Goal: Task Accomplishment & Management: Manage account settings

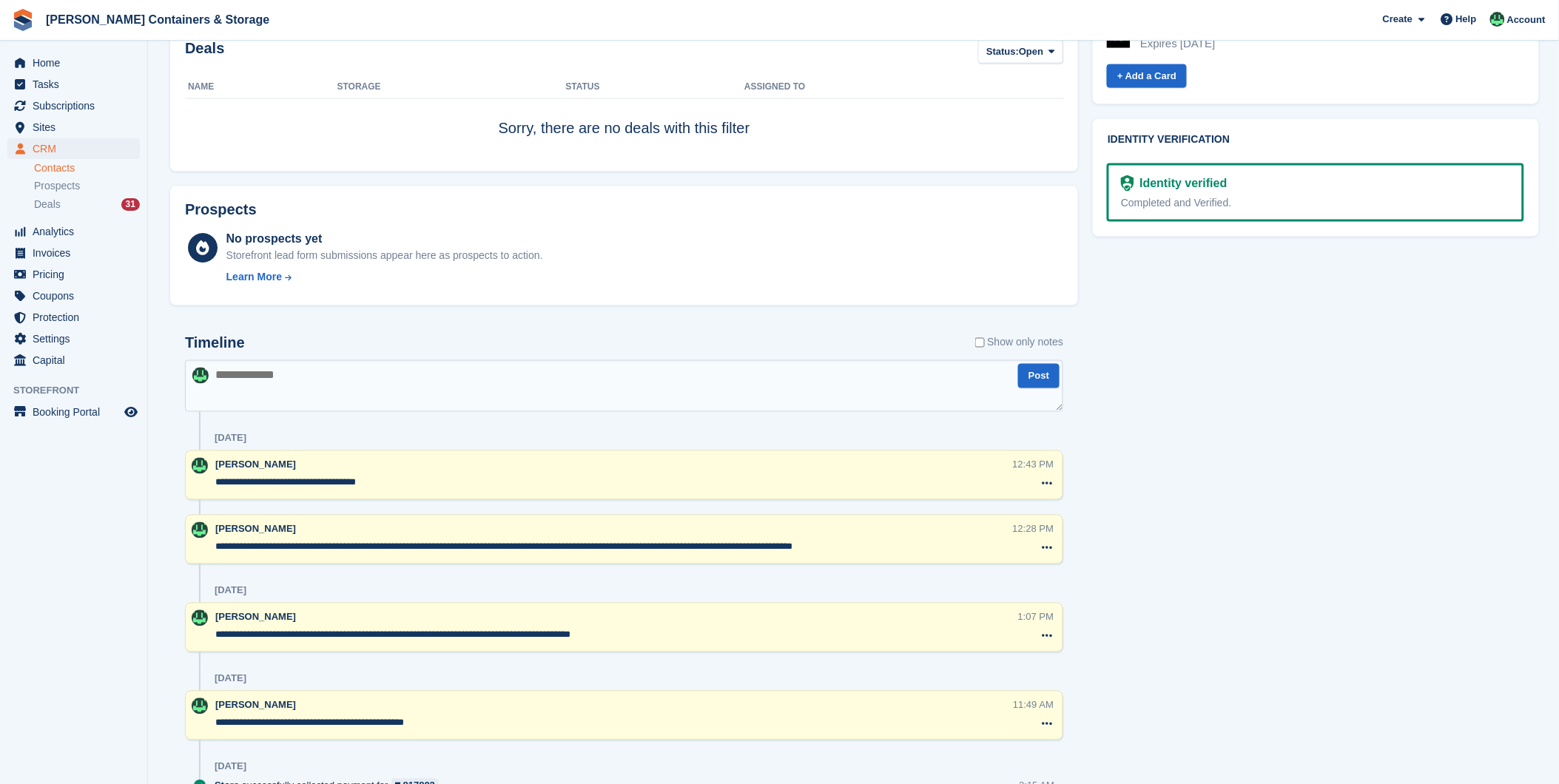
scroll to position [740, 0]
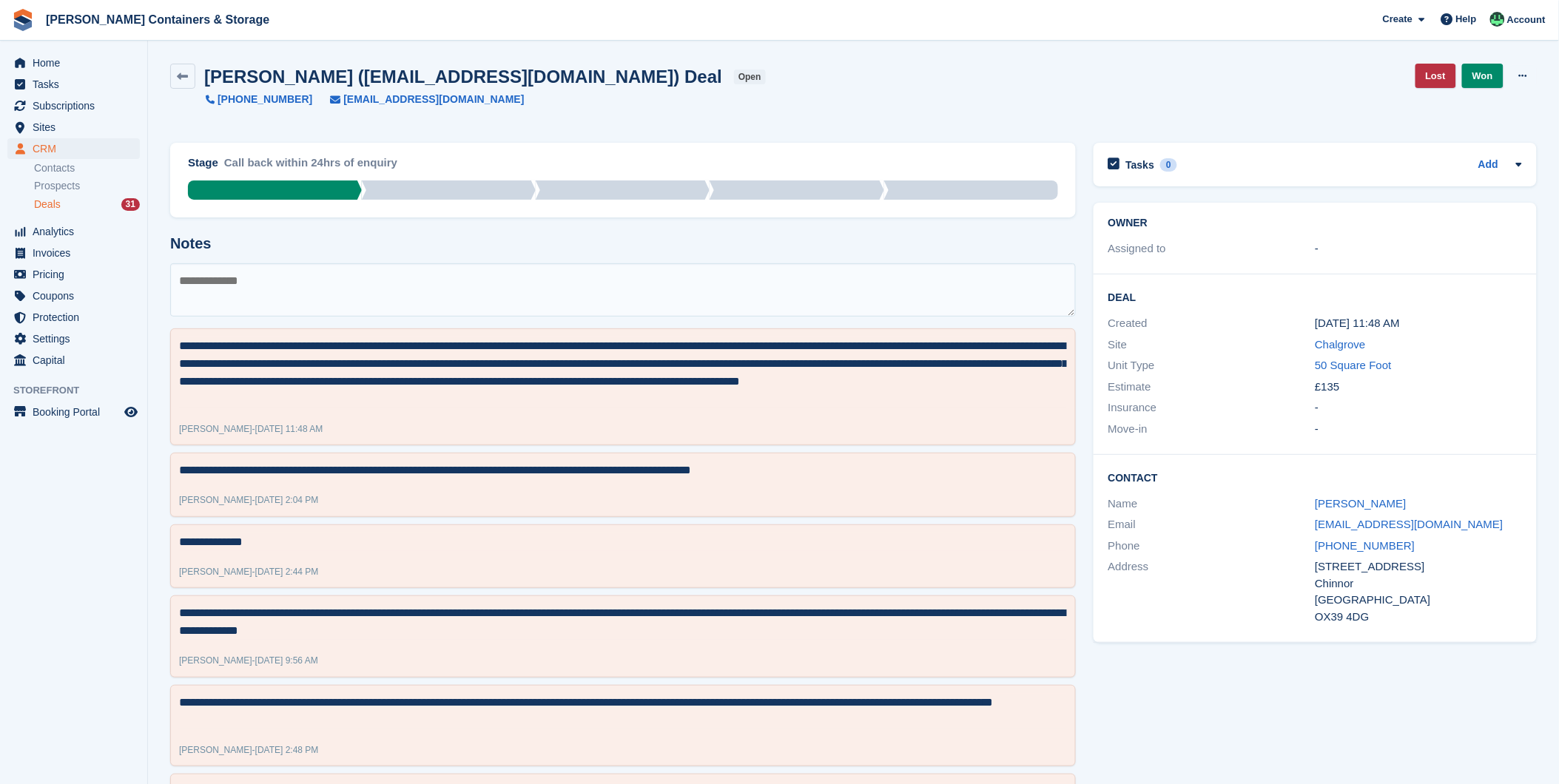
click at [79, 205] on div "Deals 31" at bounding box center [87, 204] width 106 height 14
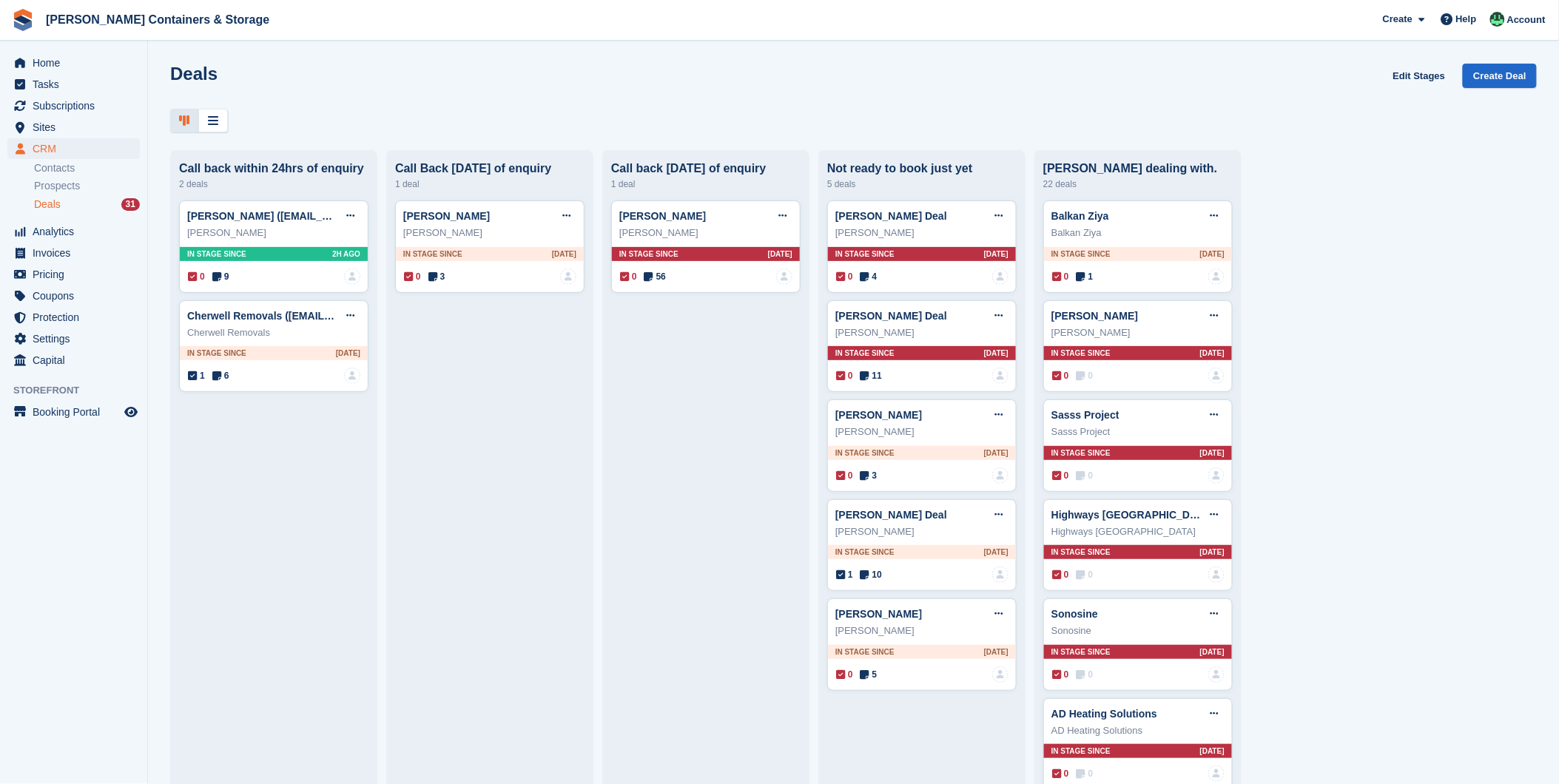
click at [46, 199] on span "Deals" at bounding box center [47, 204] width 26 height 14
click at [42, 132] on span "Sites" at bounding box center [76, 127] width 89 height 20
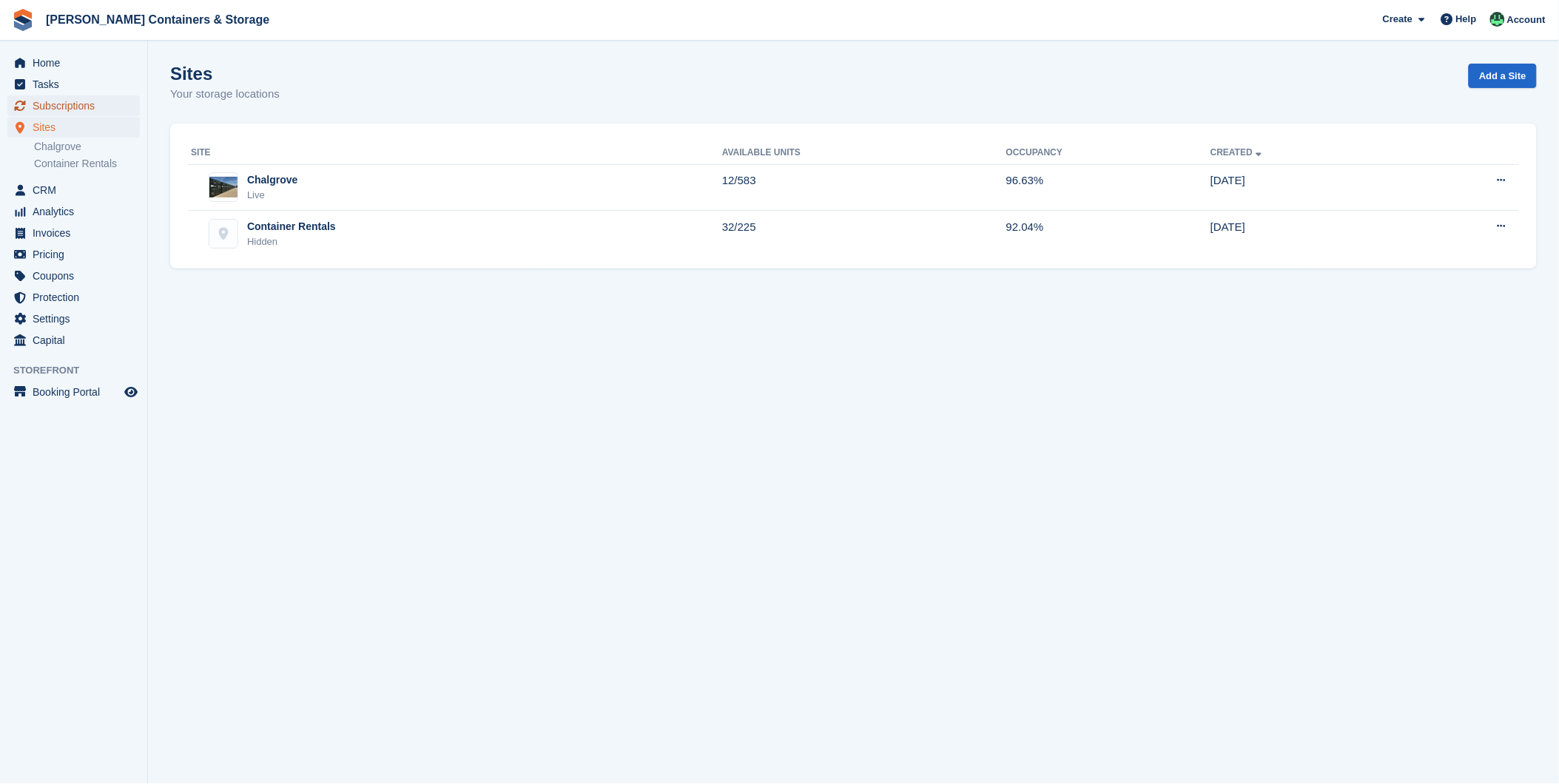
click at [42, 109] on span "Subscriptions" at bounding box center [76, 105] width 89 height 20
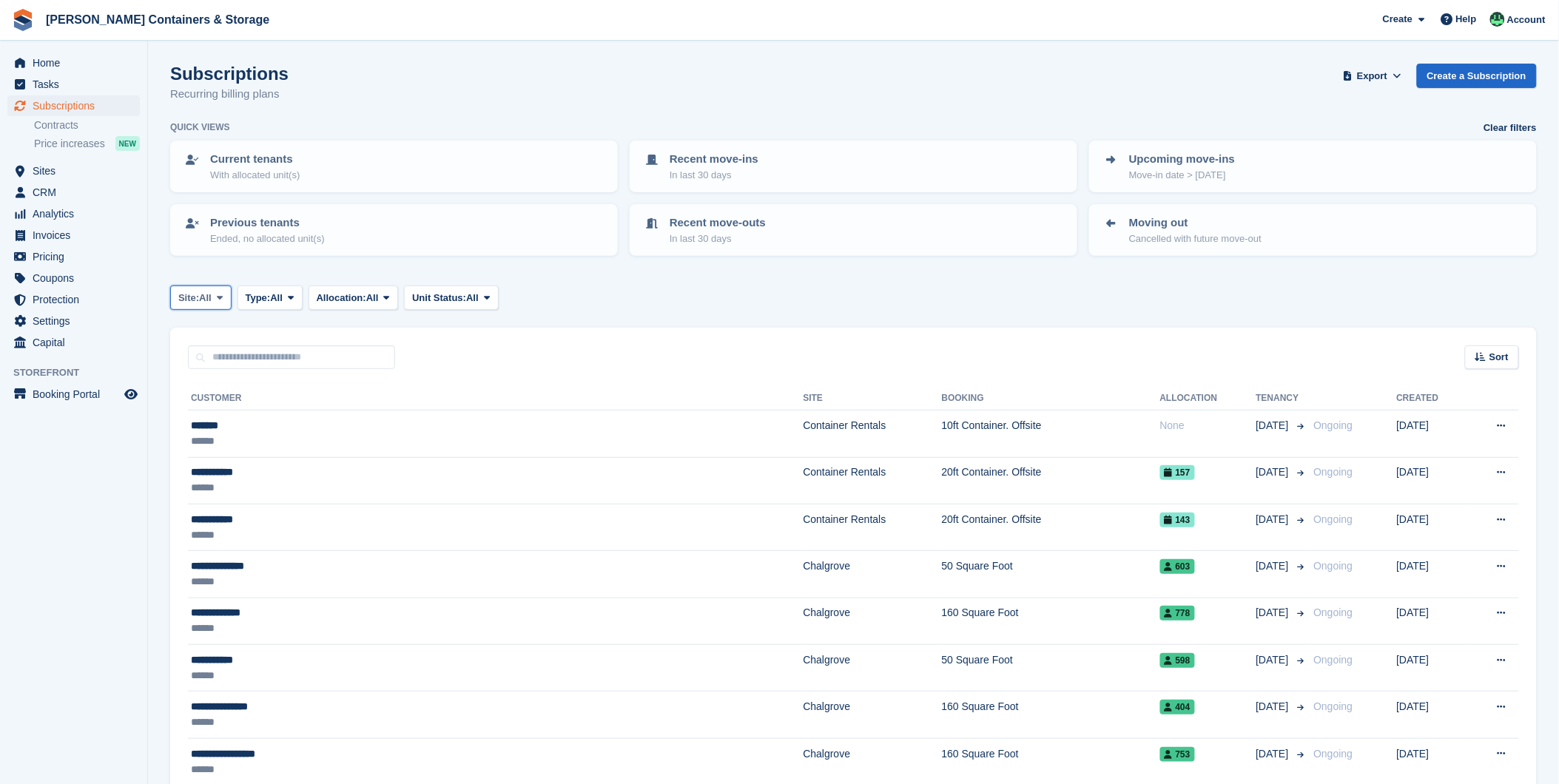
click at [205, 296] on span "All" at bounding box center [205, 298] width 13 height 14
click at [225, 346] on link "Chalgrove" at bounding box center [241, 359] width 129 height 26
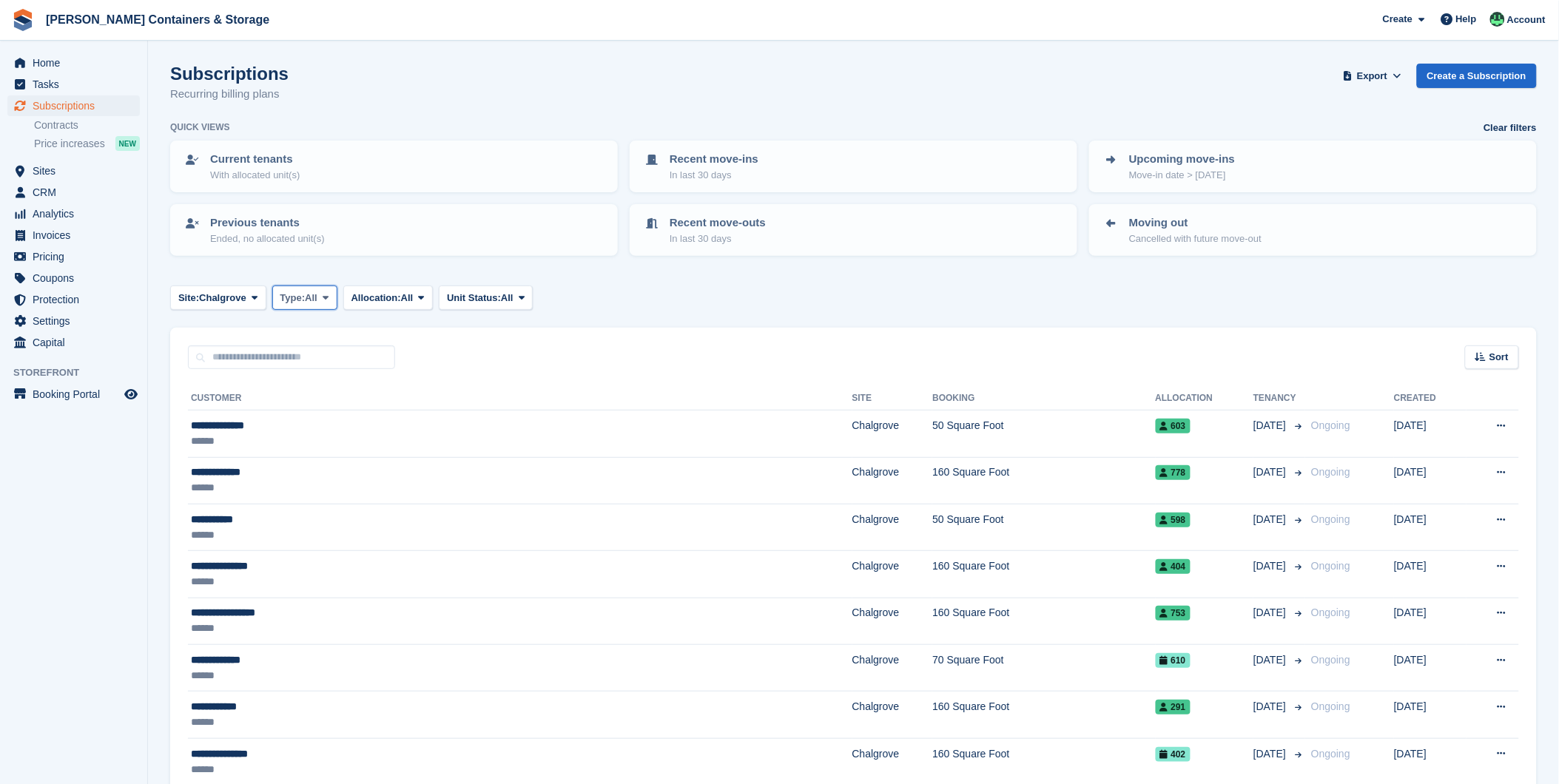
click at [303, 296] on span "Type:" at bounding box center [293, 298] width 25 height 14
click at [327, 362] on link "Upcoming" at bounding box center [344, 359] width 129 height 26
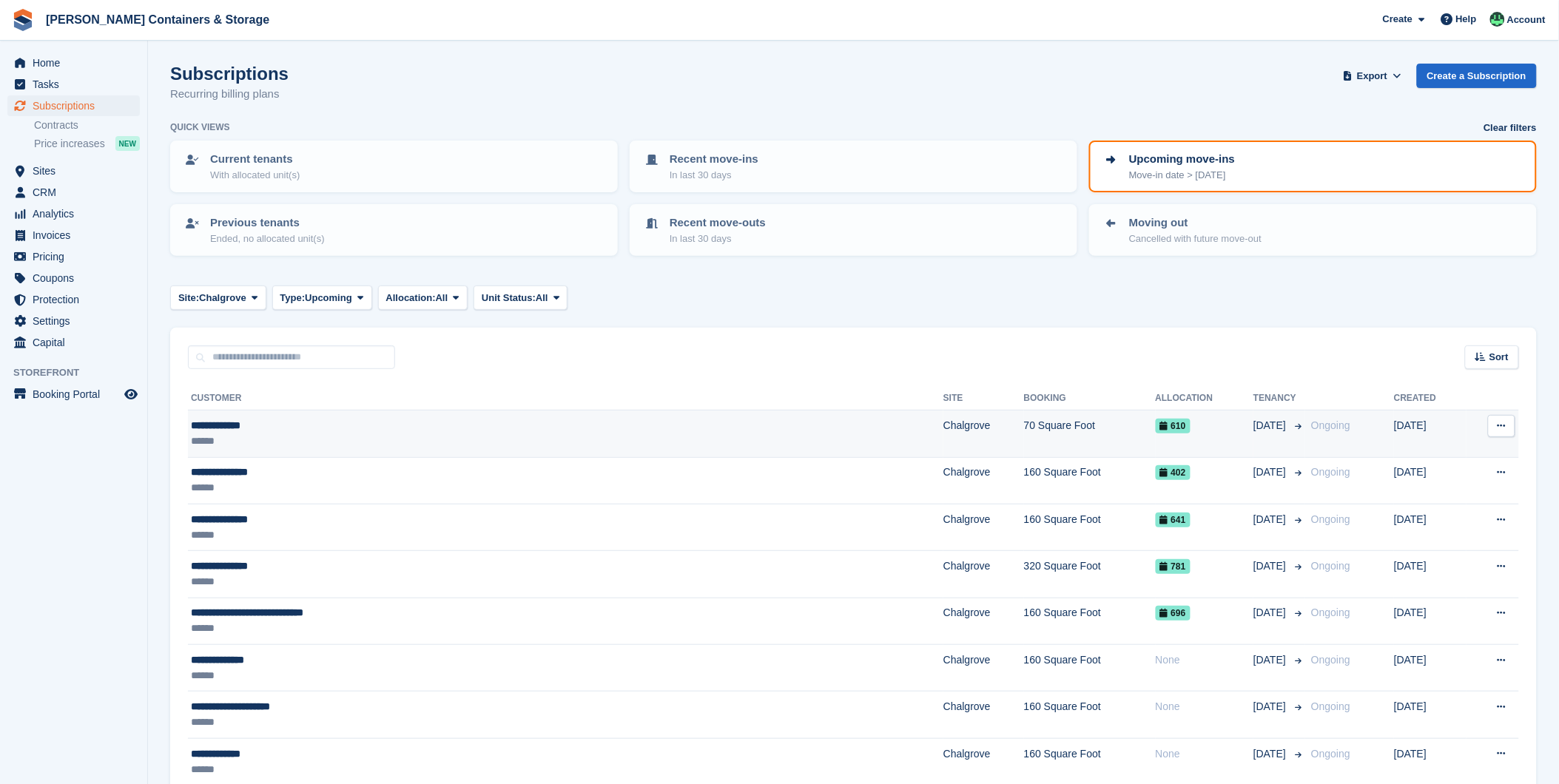
click at [242, 429] on div "**********" at bounding box center [411, 426] width 440 height 15
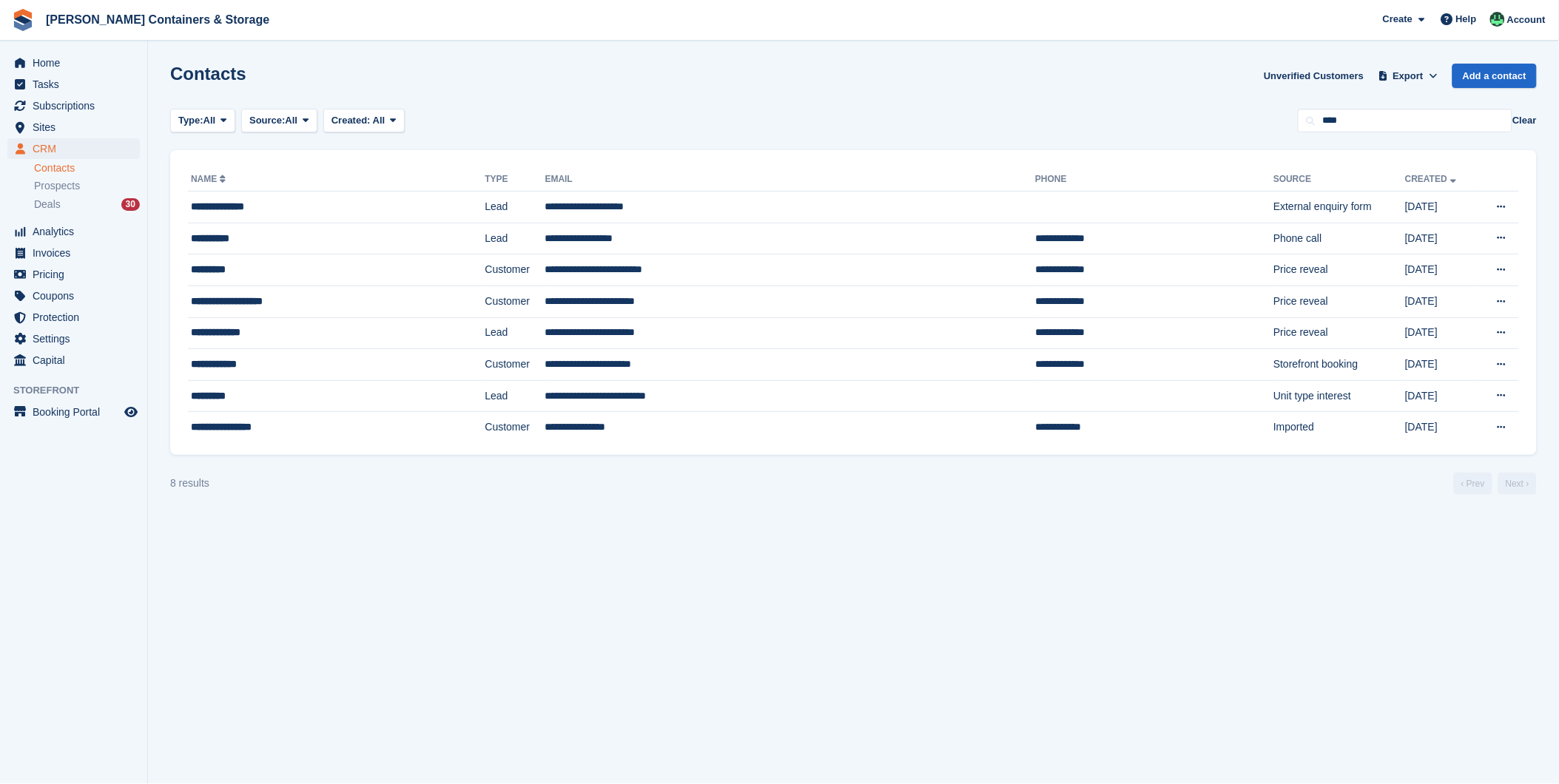
click at [53, 193] on li "Prospects" at bounding box center [90, 186] width 113 height 17
click at [53, 200] on span "Deals" at bounding box center [47, 204] width 26 height 14
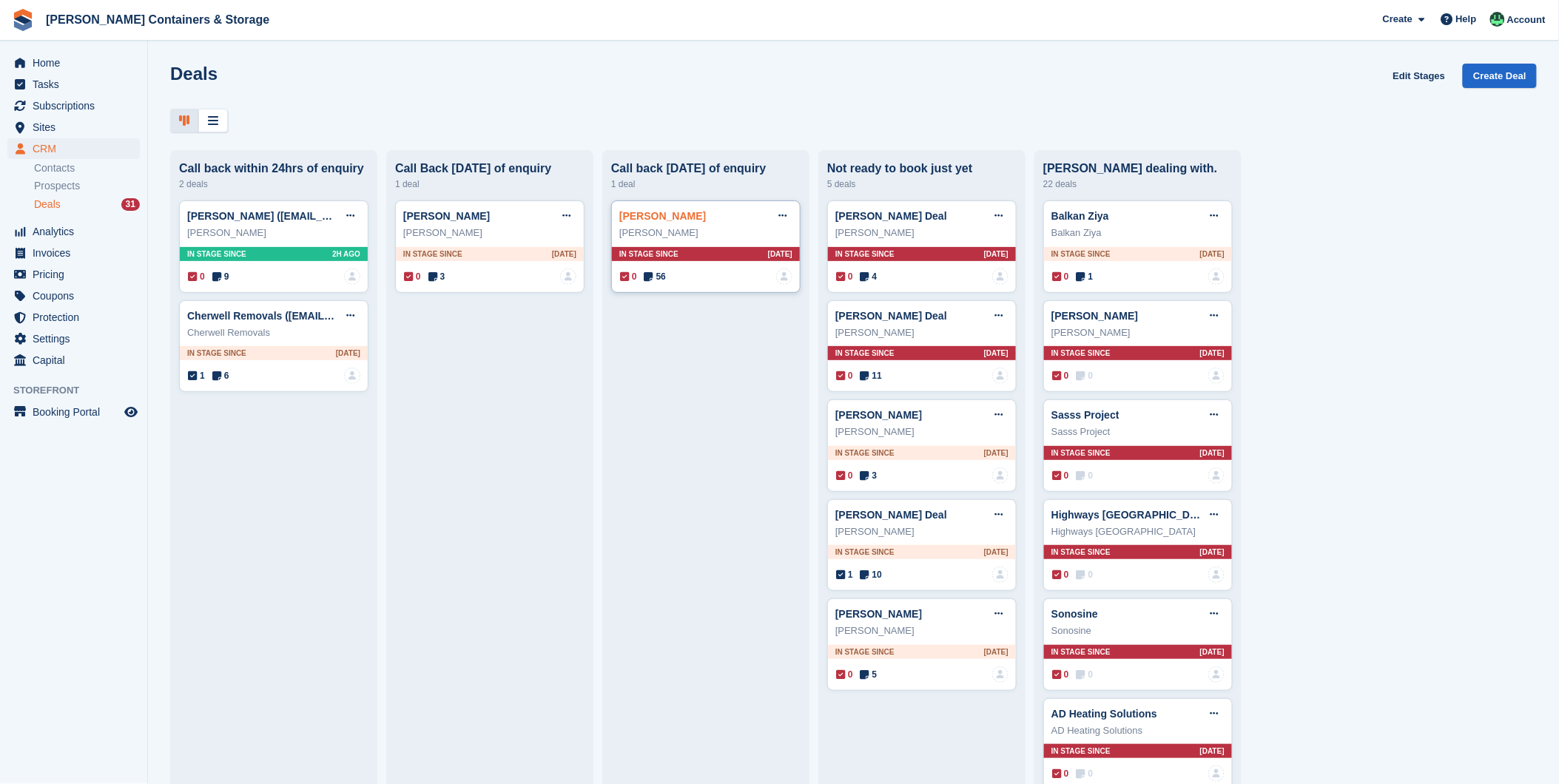
click at [648, 222] on link "[PERSON_NAME]" at bounding box center [663, 216] width 87 height 12
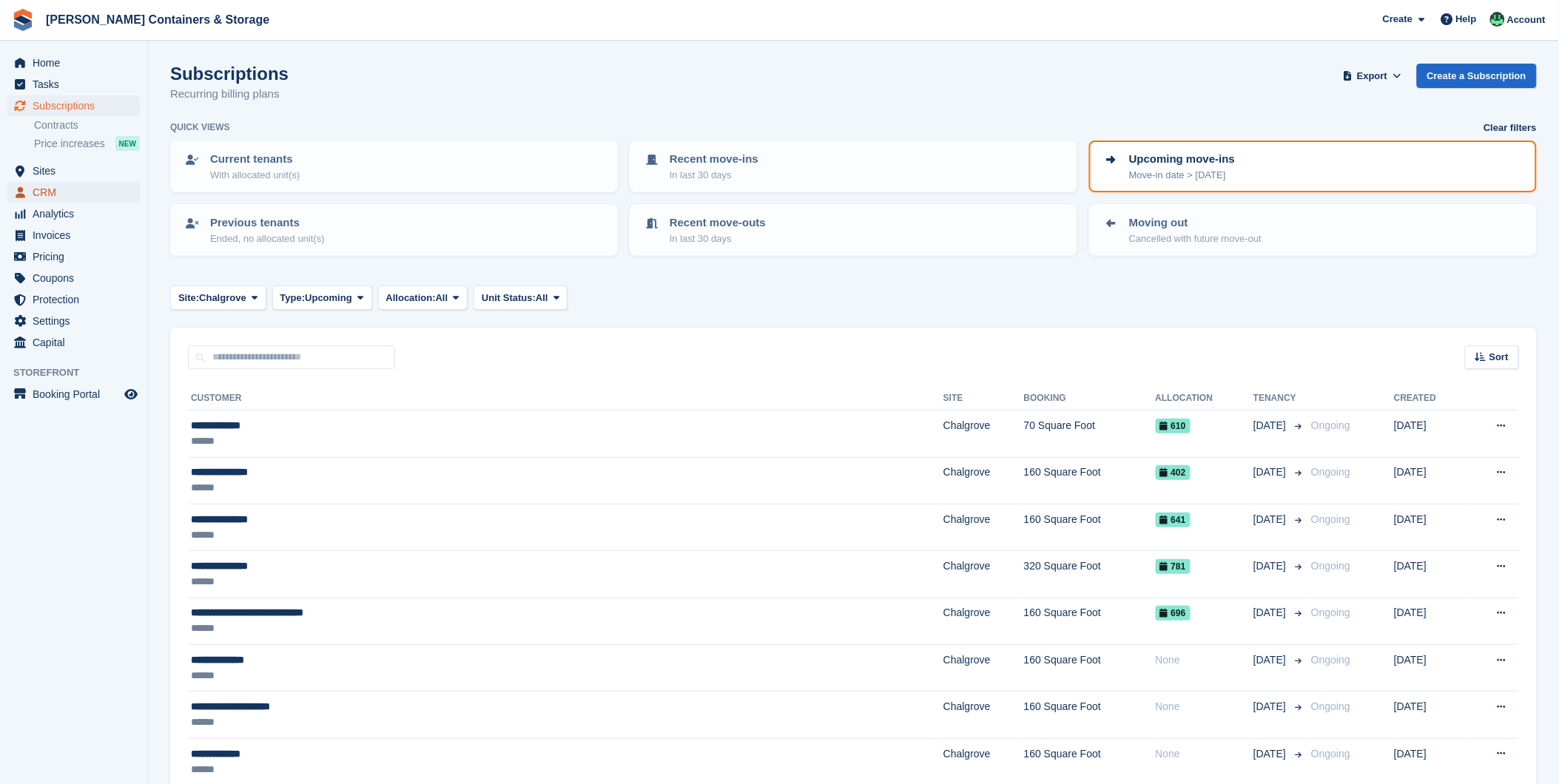
click at [39, 196] on span "CRM" at bounding box center [76, 192] width 89 height 20
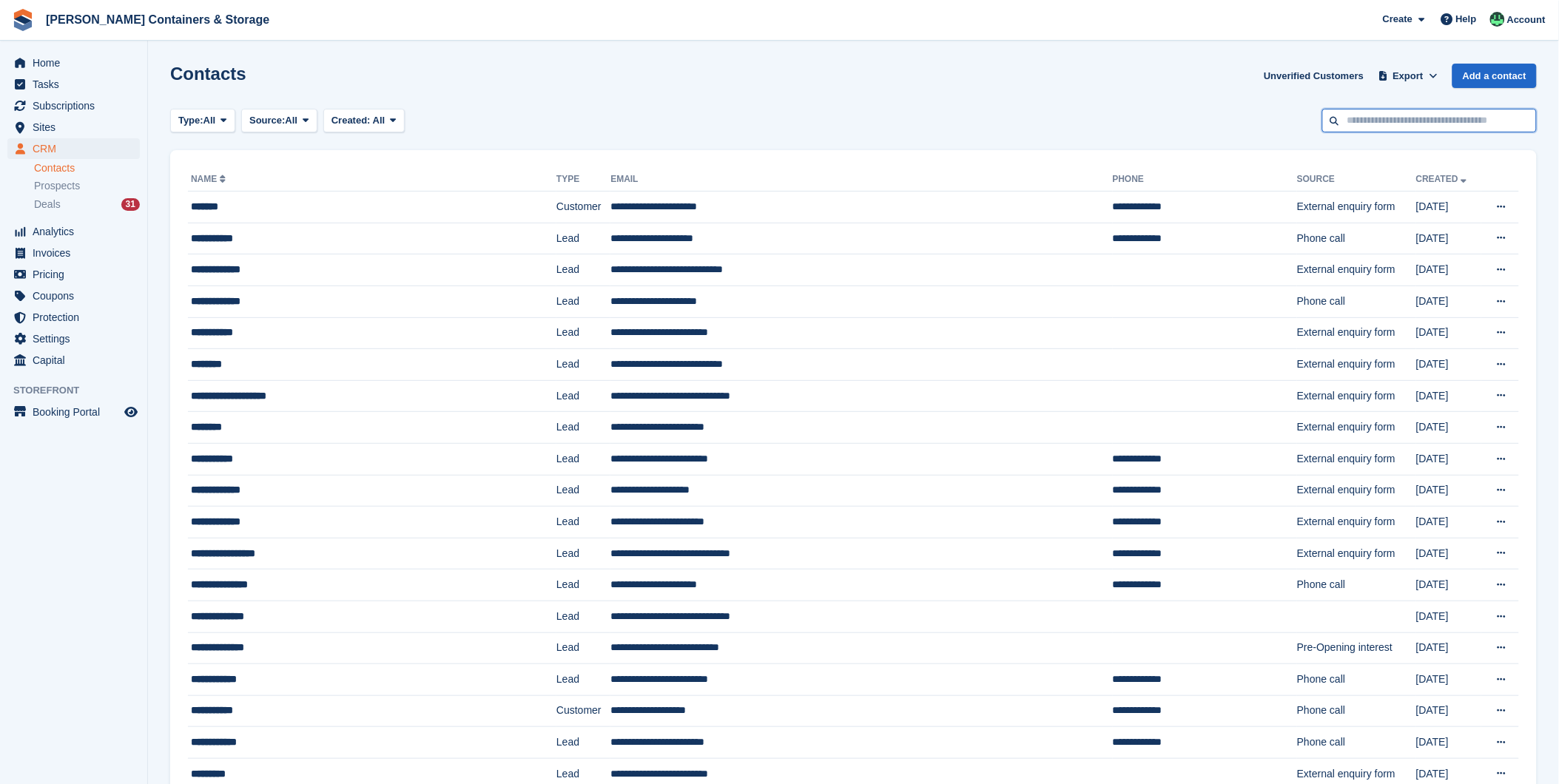
click at [1395, 126] on input "text" at bounding box center [1429, 120] width 215 height 25
type input "********"
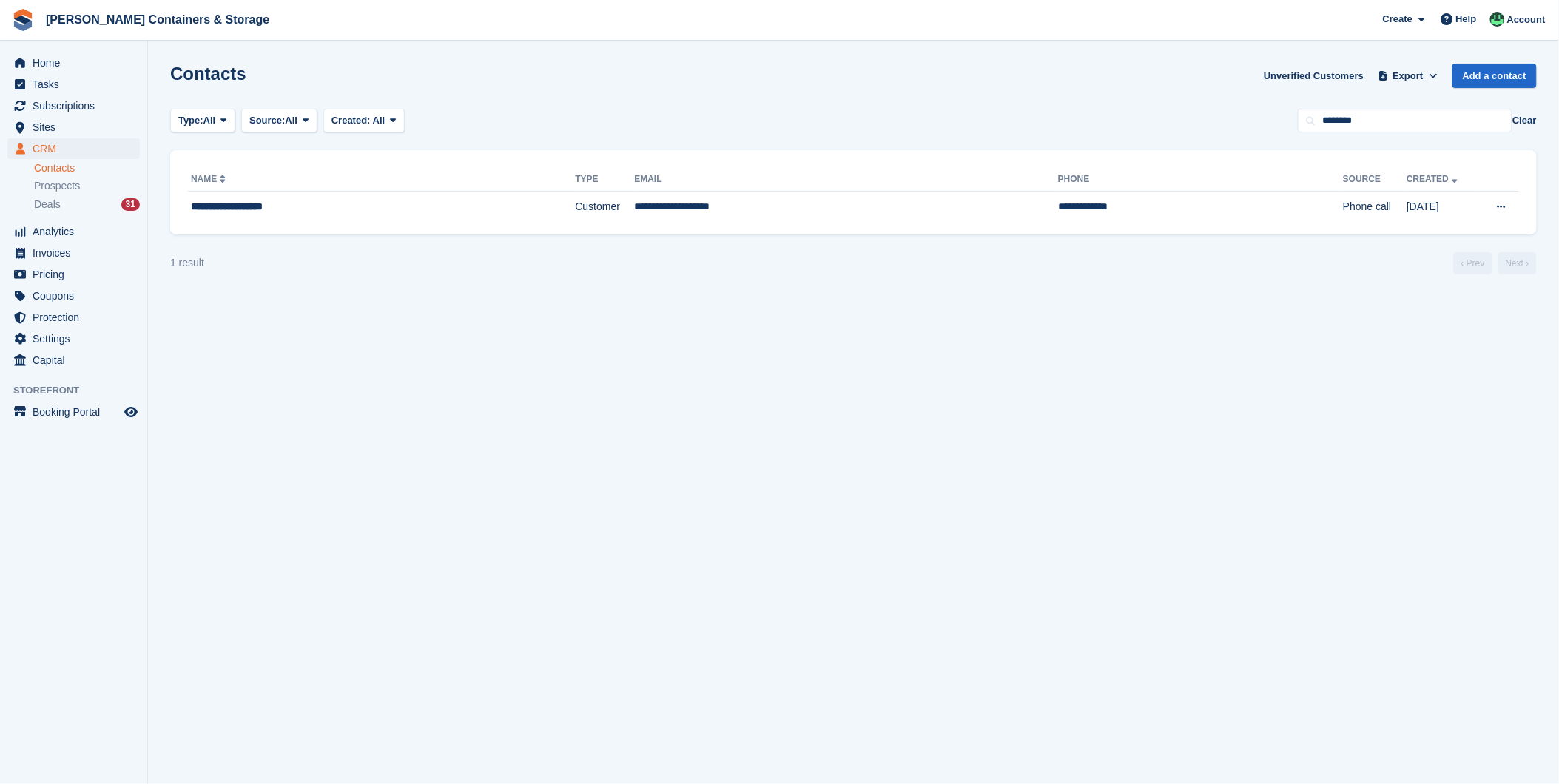
click at [267, 189] on th "Name" at bounding box center [381, 180] width 387 height 24
click at [268, 204] on div "**********" at bounding box center [336, 207] width 291 height 15
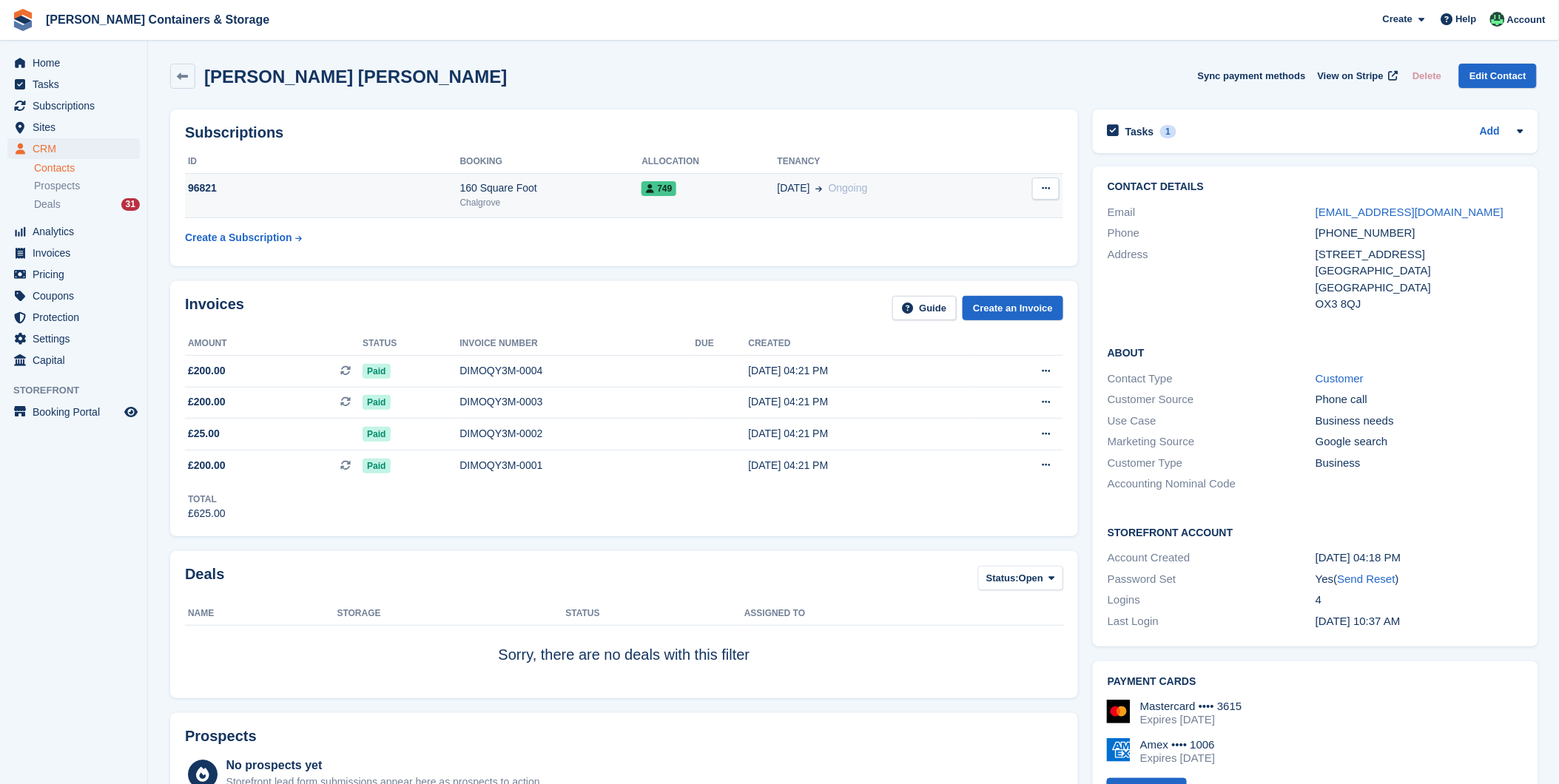
click at [398, 210] on td "96821" at bounding box center [322, 195] width 275 height 45
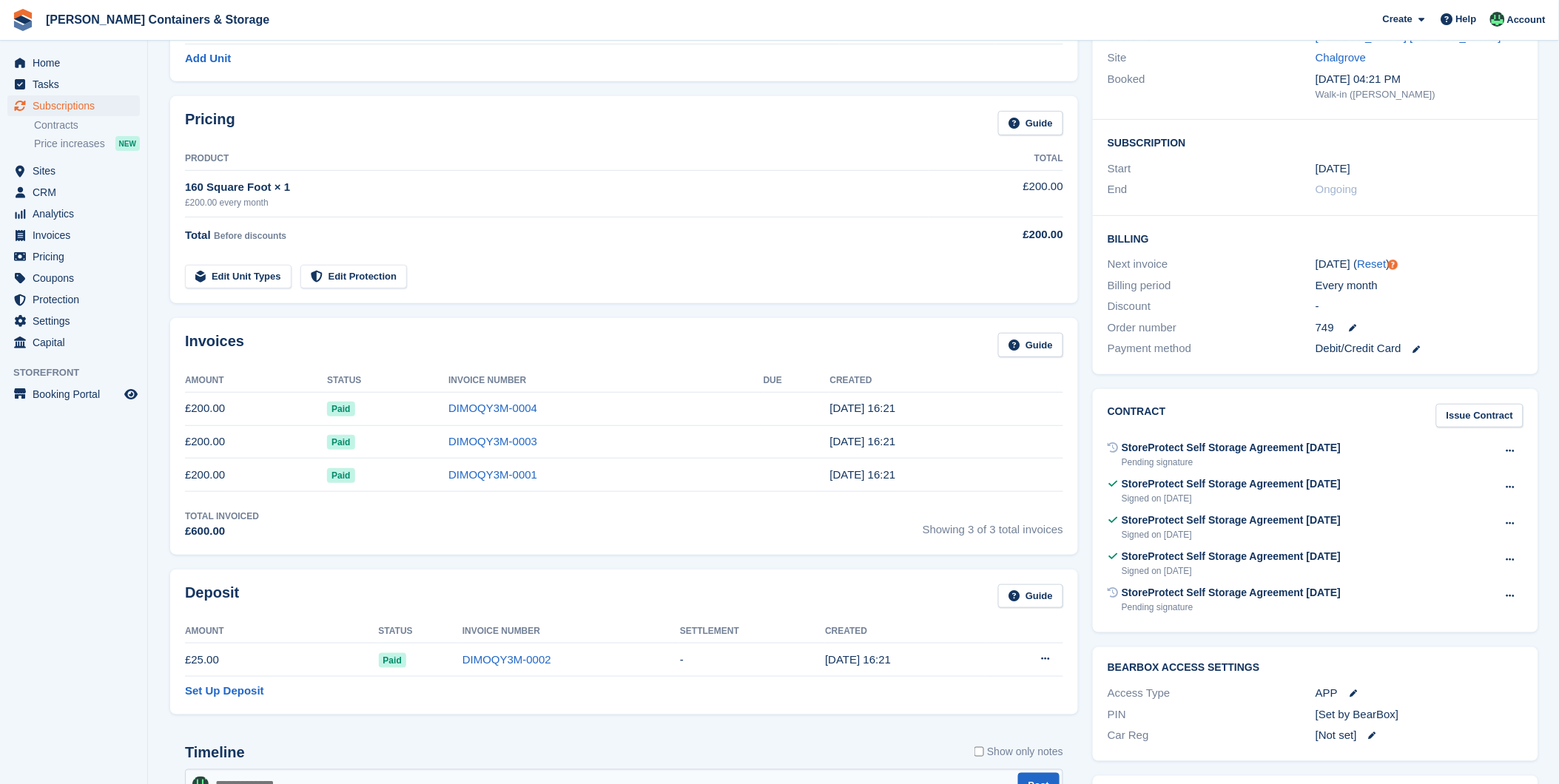
scroll to position [165, 0]
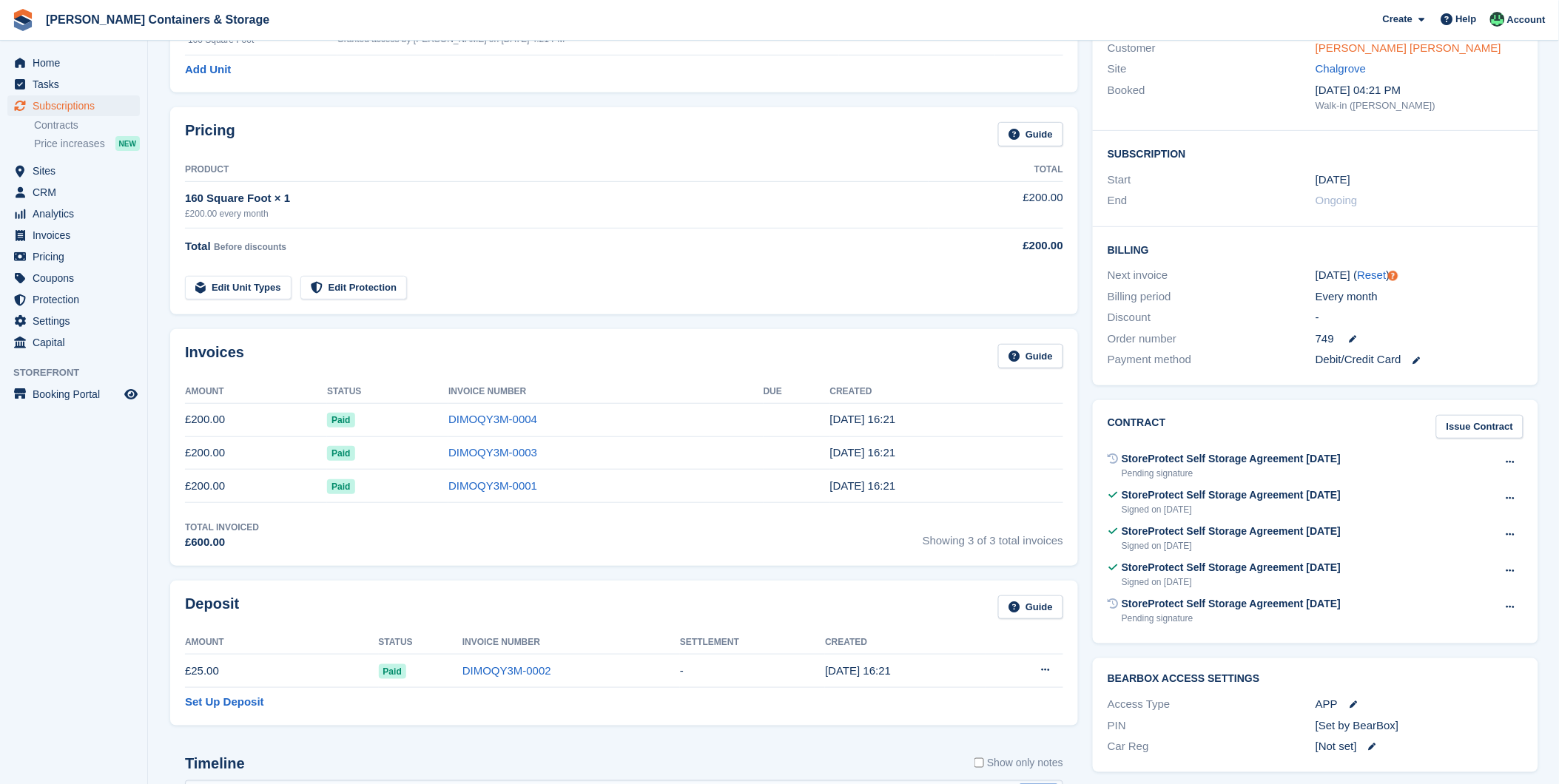
click at [1351, 53] on link "Arshdeep Singh Sohi" at bounding box center [1408, 48] width 186 height 13
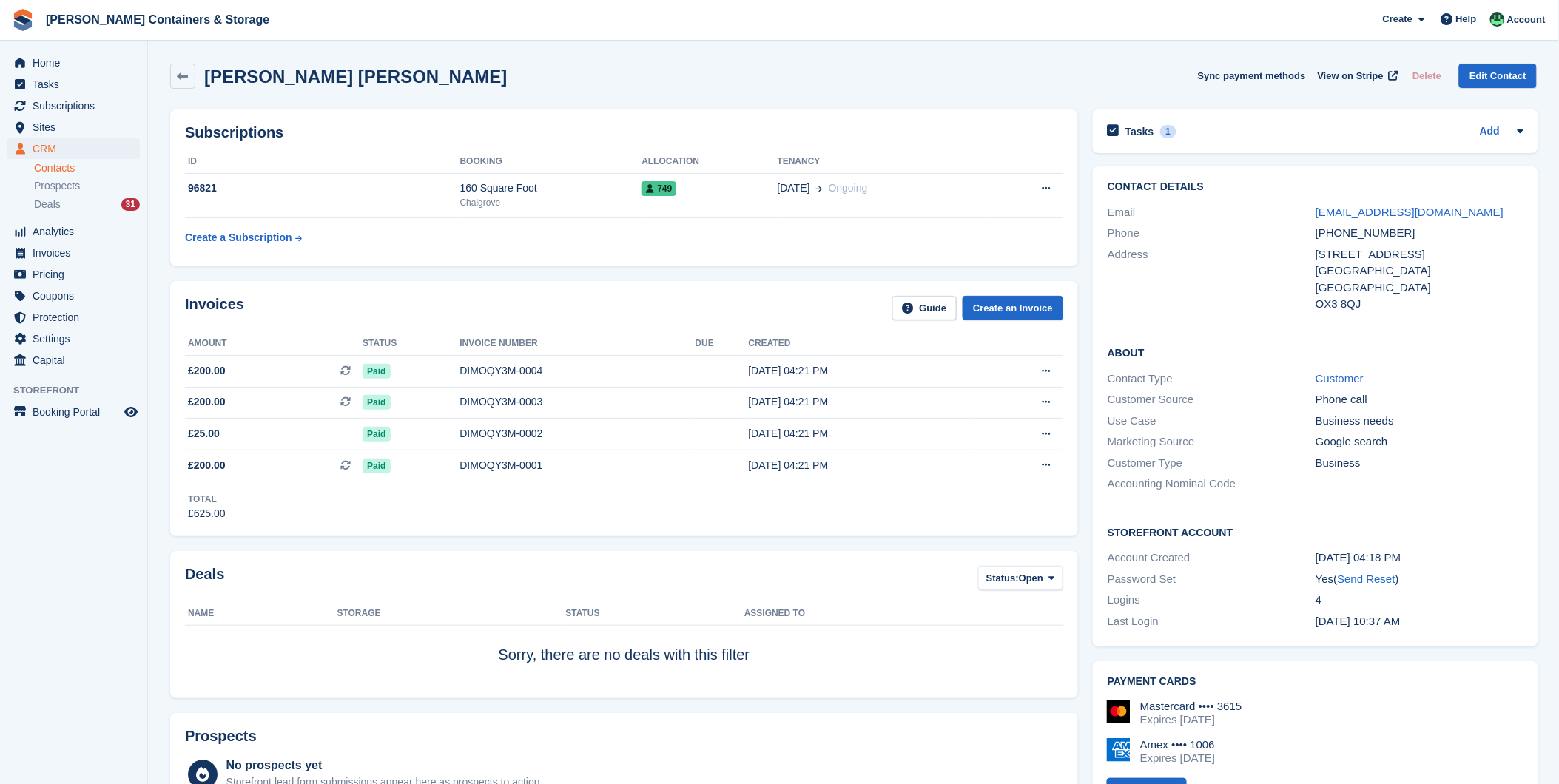
scroll to position [165, 0]
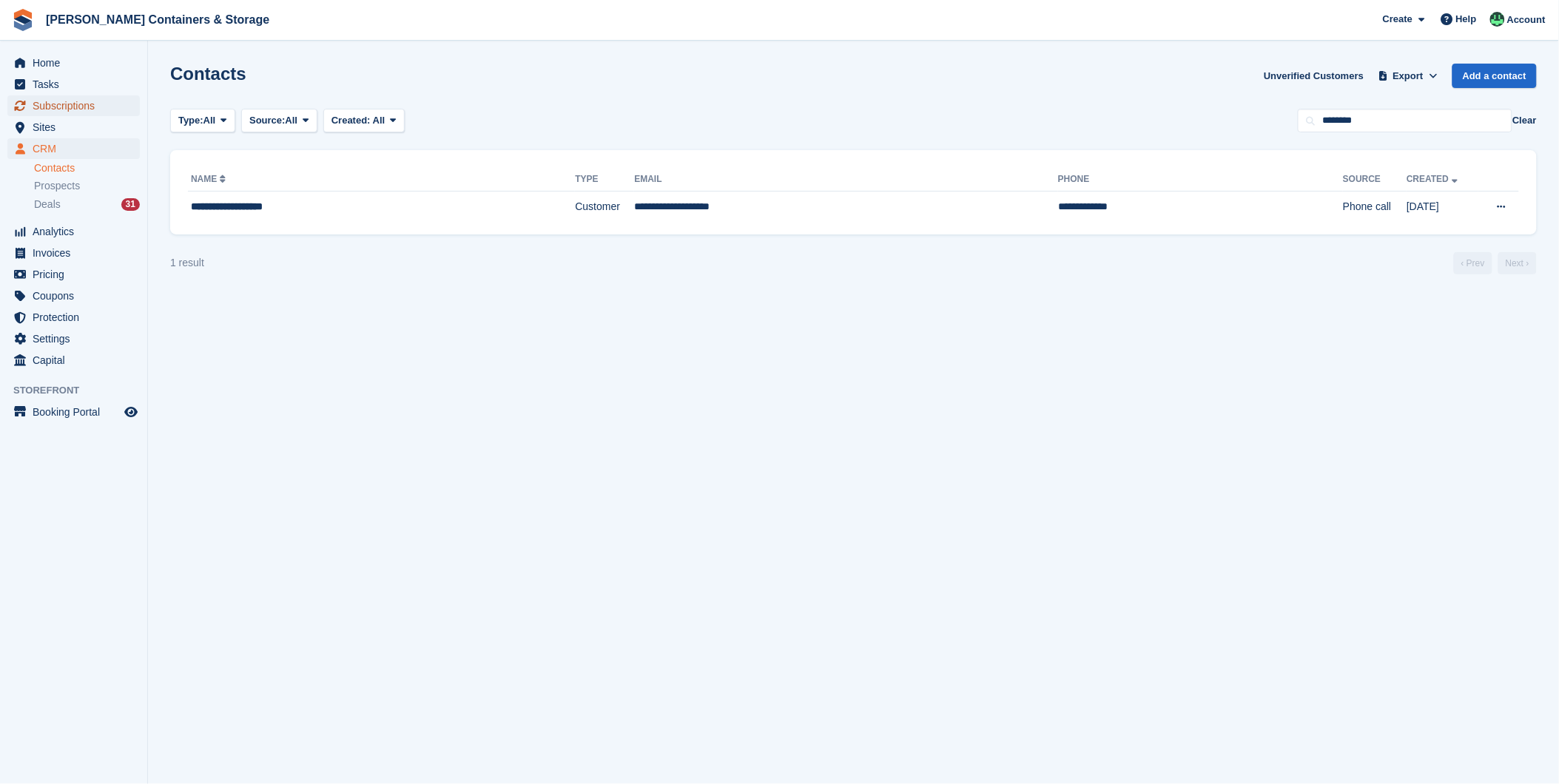
click at [69, 104] on span "Subscriptions" at bounding box center [76, 105] width 89 height 20
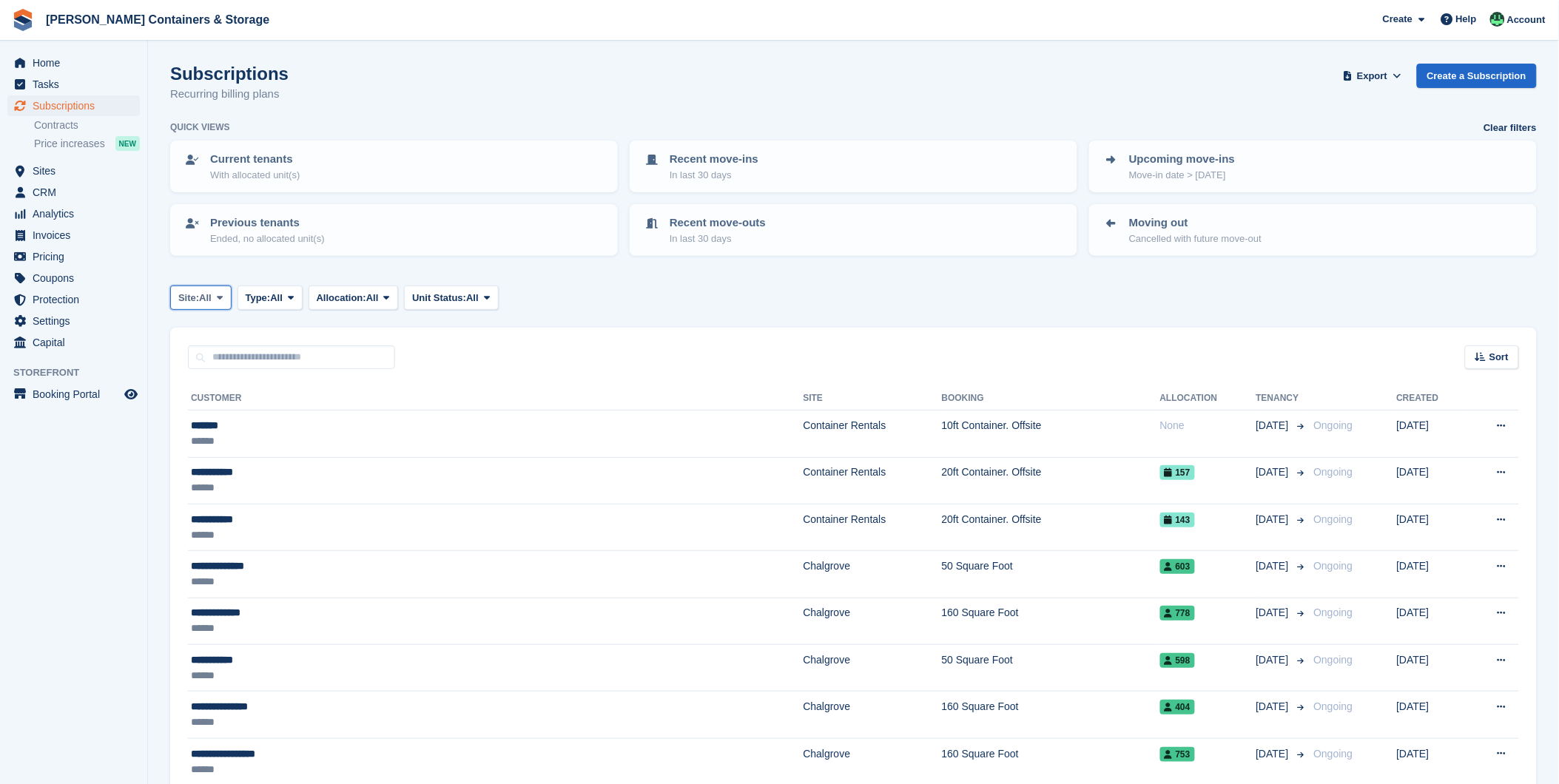
click at [203, 297] on span "All" at bounding box center [205, 298] width 13 height 14
click at [208, 353] on link "Chalgrove" at bounding box center [241, 359] width 129 height 26
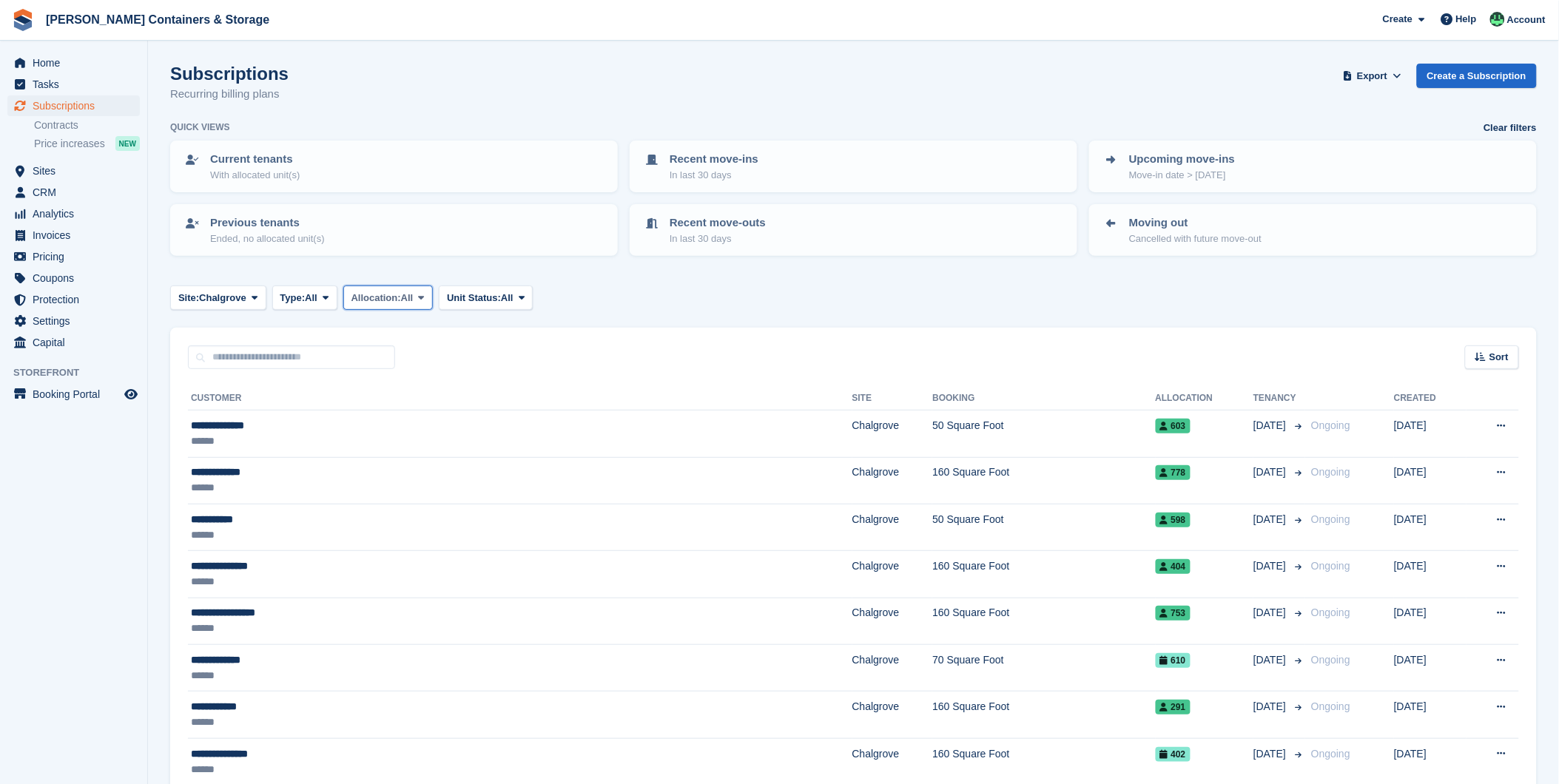
click at [382, 293] on span "Allocation:" at bounding box center [376, 298] width 49 height 14
click at [328, 297] on icon at bounding box center [325, 297] width 6 height 9
click at [320, 352] on link "Upcoming" at bounding box center [344, 359] width 129 height 26
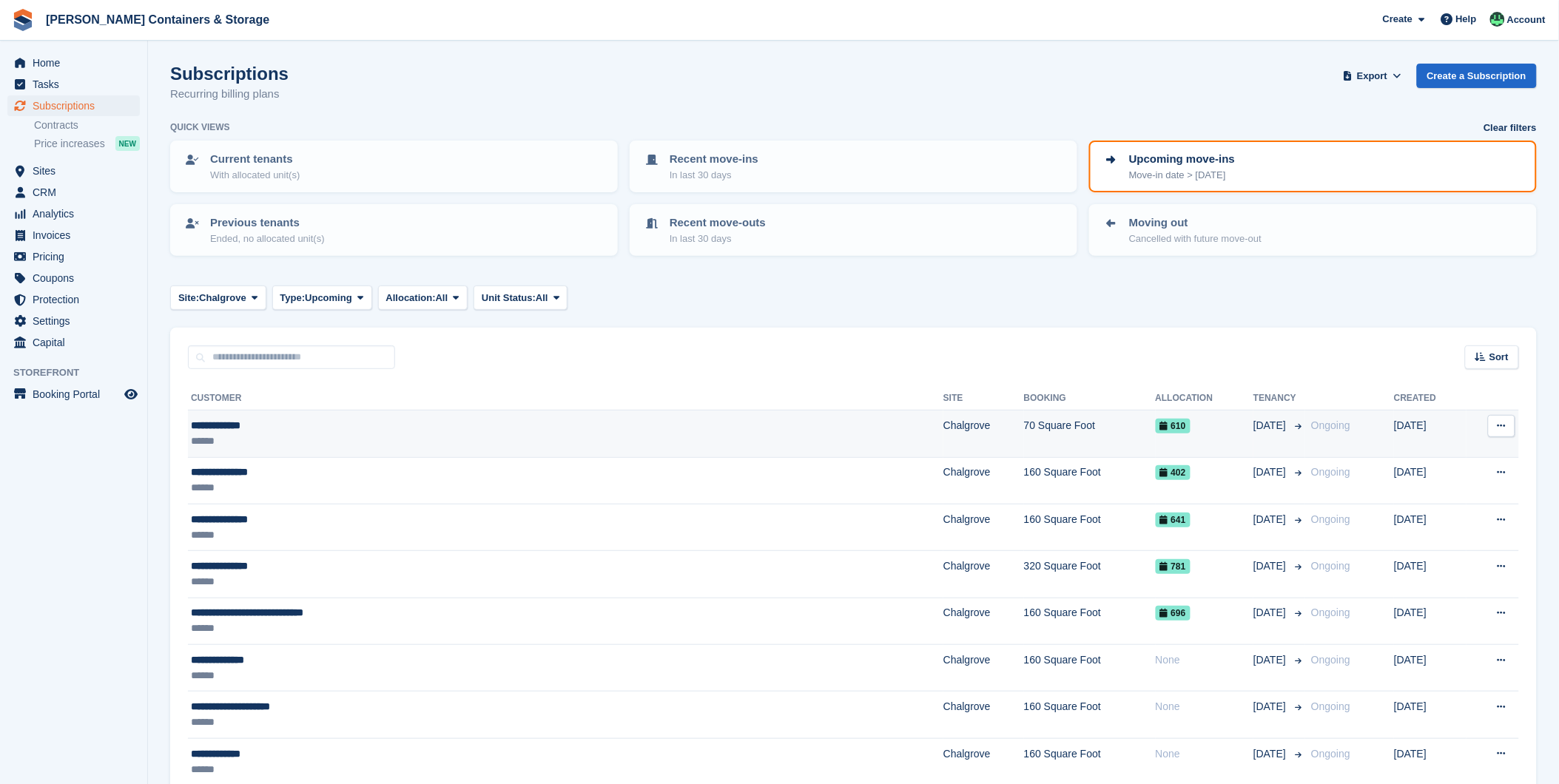
scroll to position [74, 0]
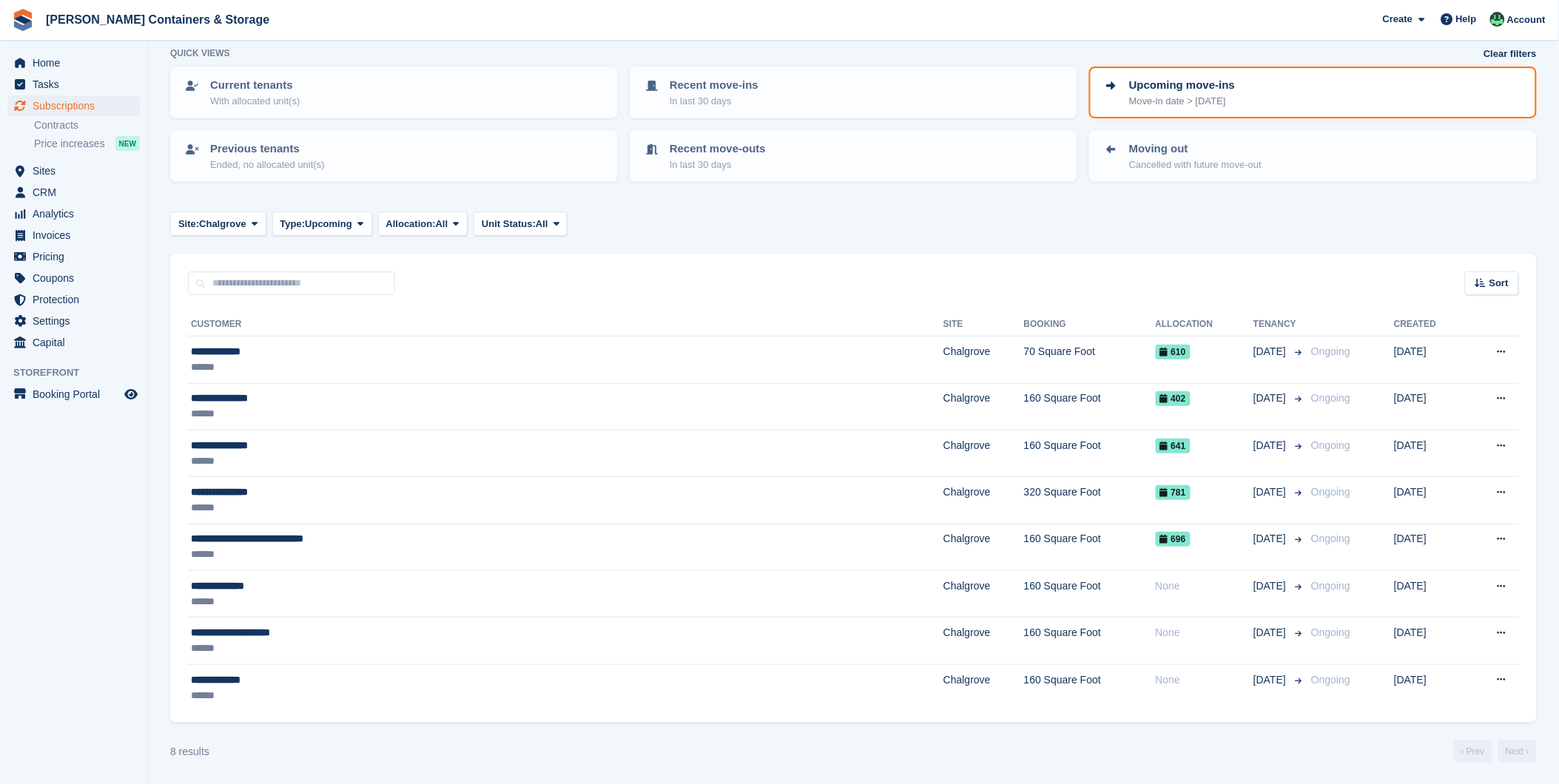
click at [55, 153] on ul "Contracts Price increases NEW" at bounding box center [90, 135] width 113 height 36
click at [54, 185] on span "CRM" at bounding box center [76, 192] width 89 height 20
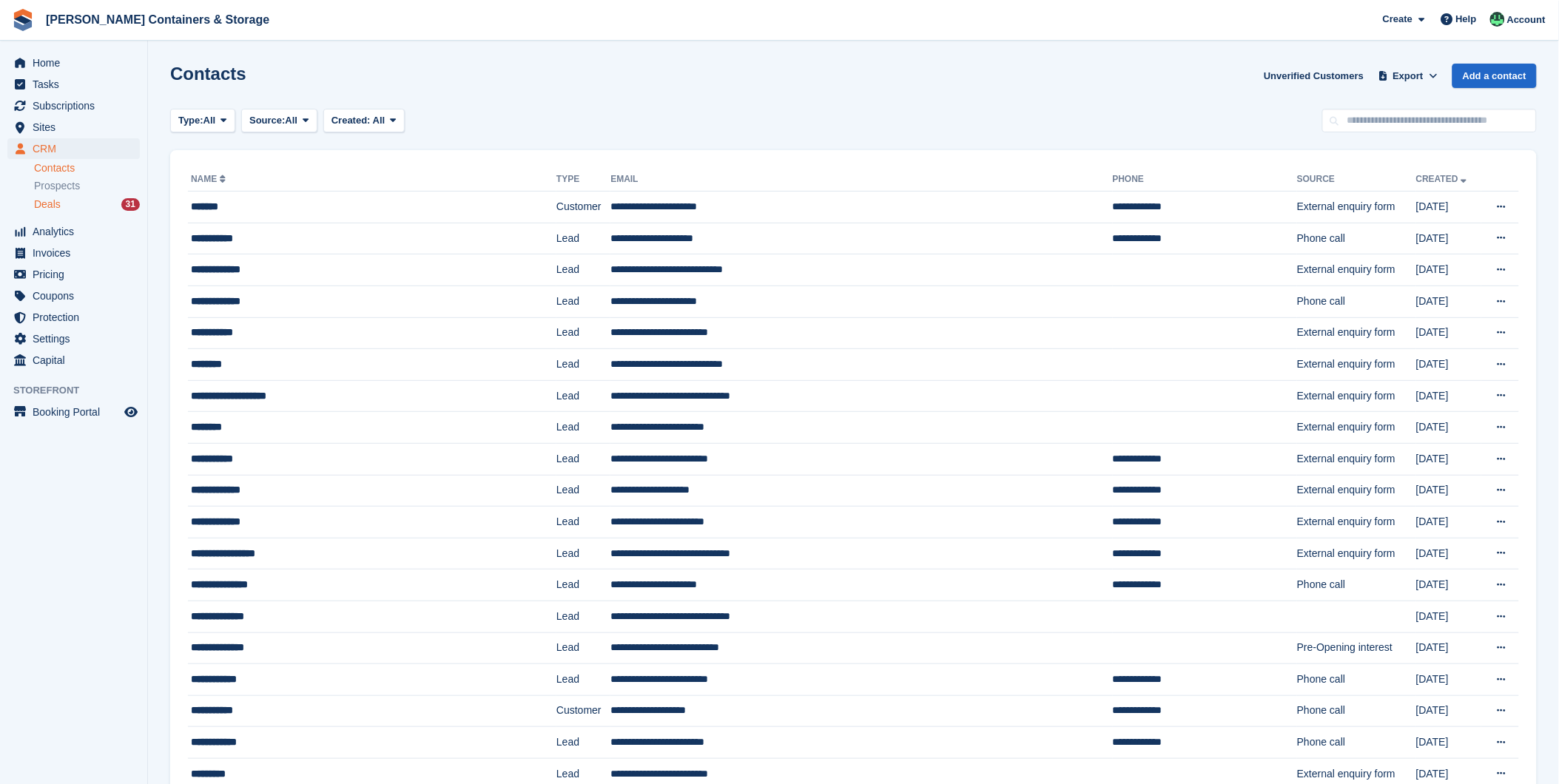
click at [49, 210] on span "Deals" at bounding box center [47, 204] width 26 height 14
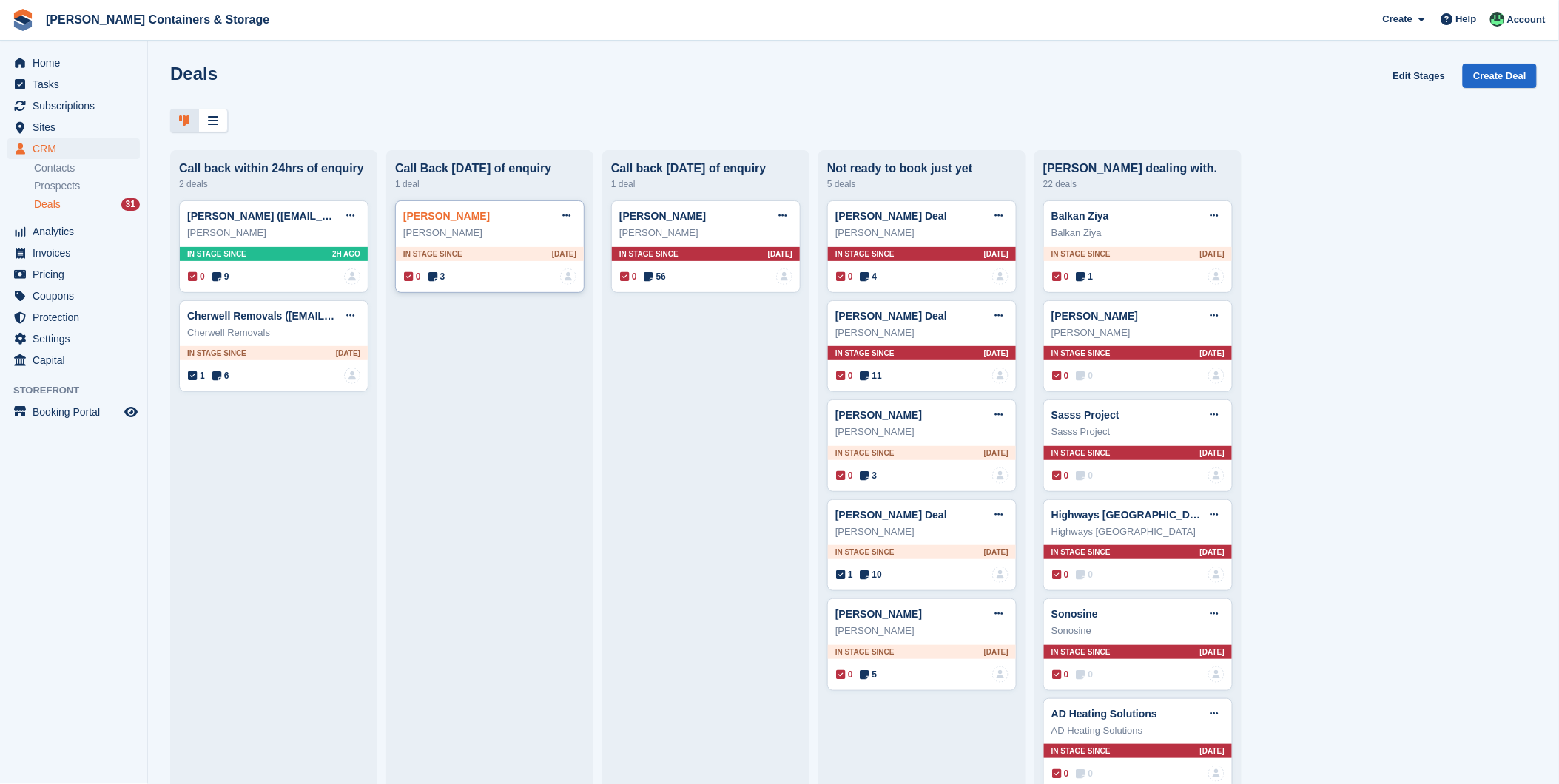
click at [437, 222] on link "Hugh Sutherland" at bounding box center [446, 216] width 87 height 12
click at [232, 322] on link "Cherwell Removals (info@cherwellremovals.co.uk) Deal" at bounding box center [342, 316] width 310 height 12
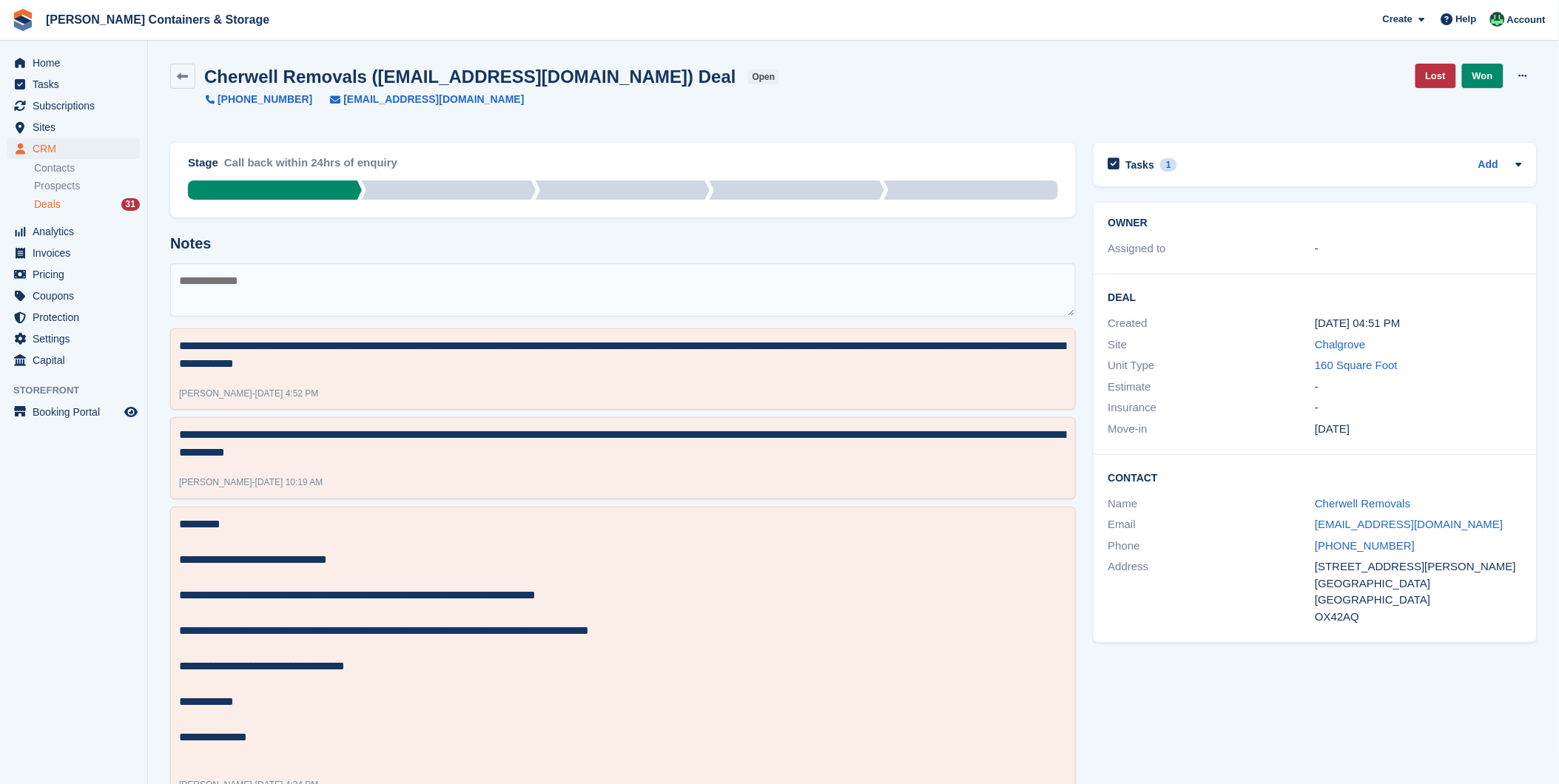
click at [74, 210] on div "Deals 31" at bounding box center [87, 204] width 106 height 14
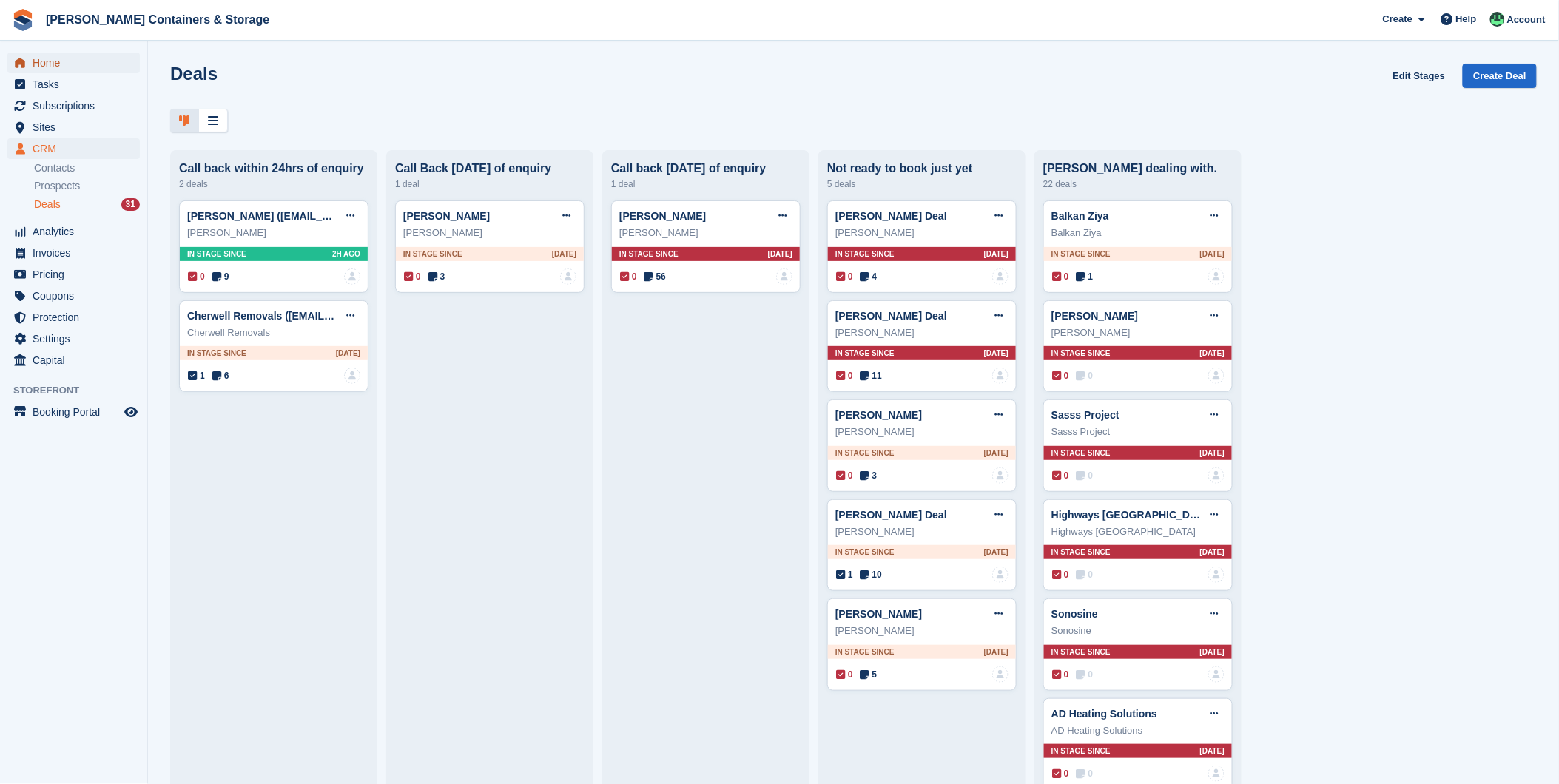
click at [62, 63] on span "Home" at bounding box center [76, 63] width 89 height 20
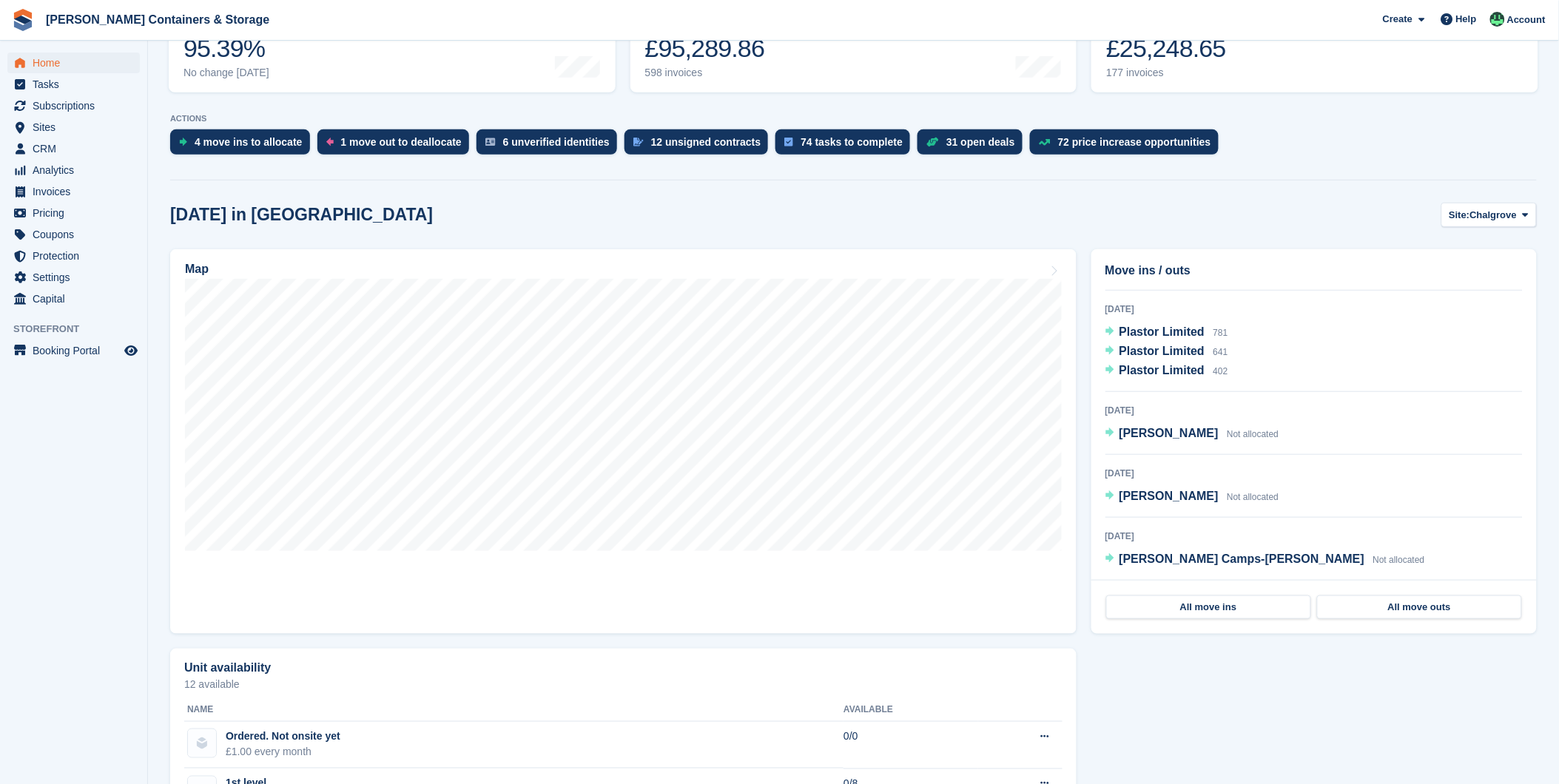
scroll to position [246, 0]
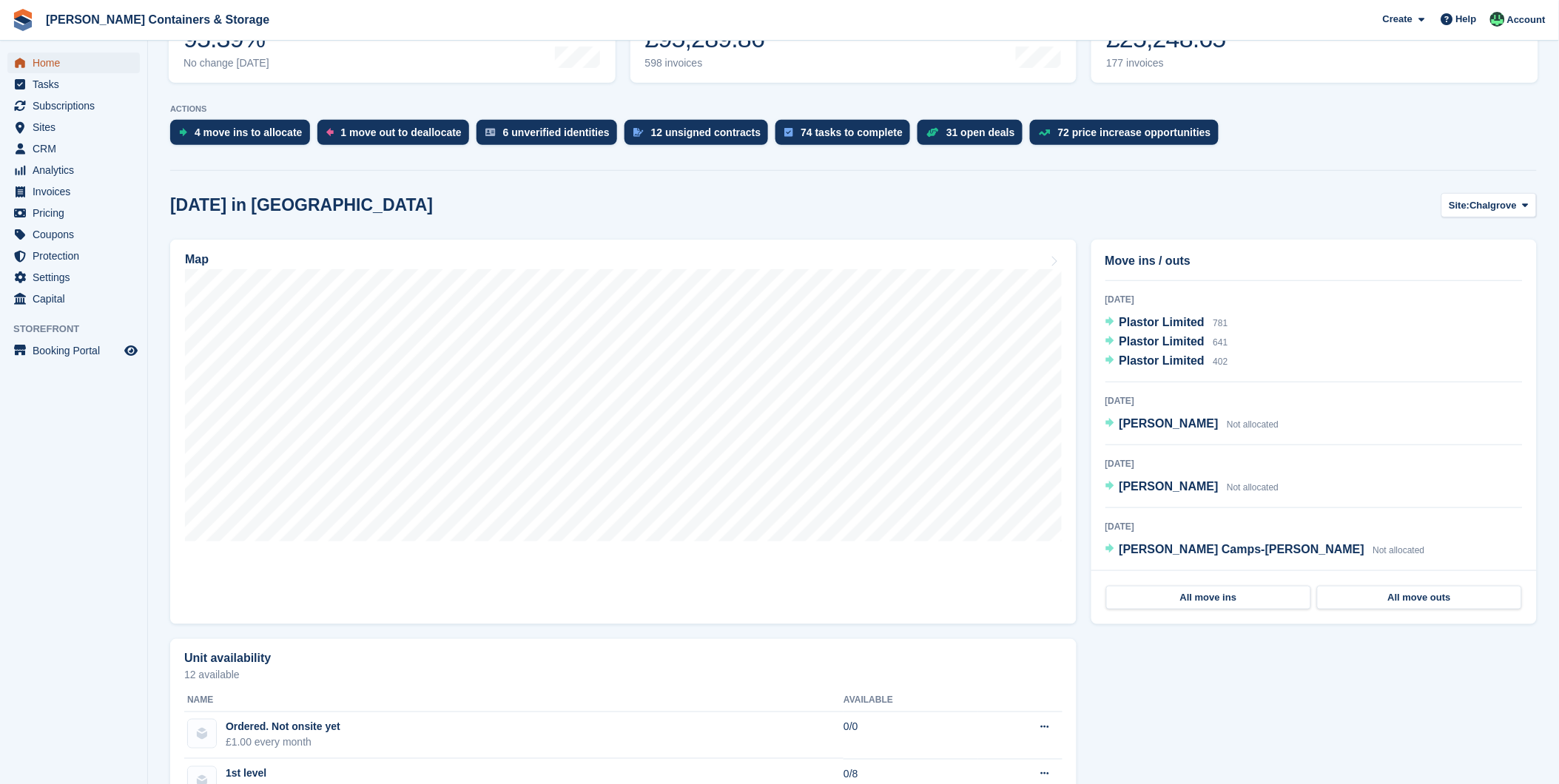
click at [48, 61] on span "Home" at bounding box center [76, 63] width 89 height 20
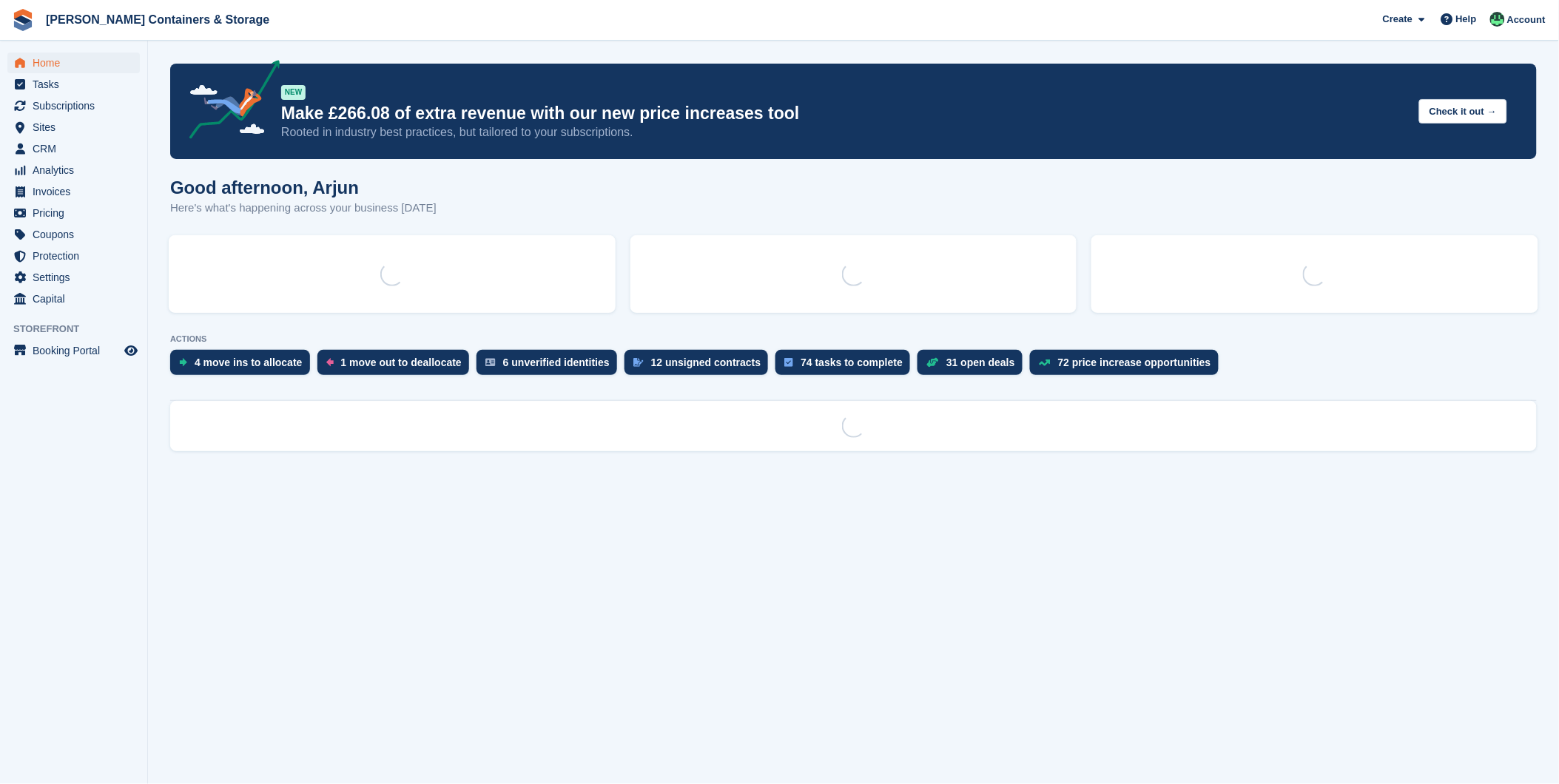
scroll to position [0, 0]
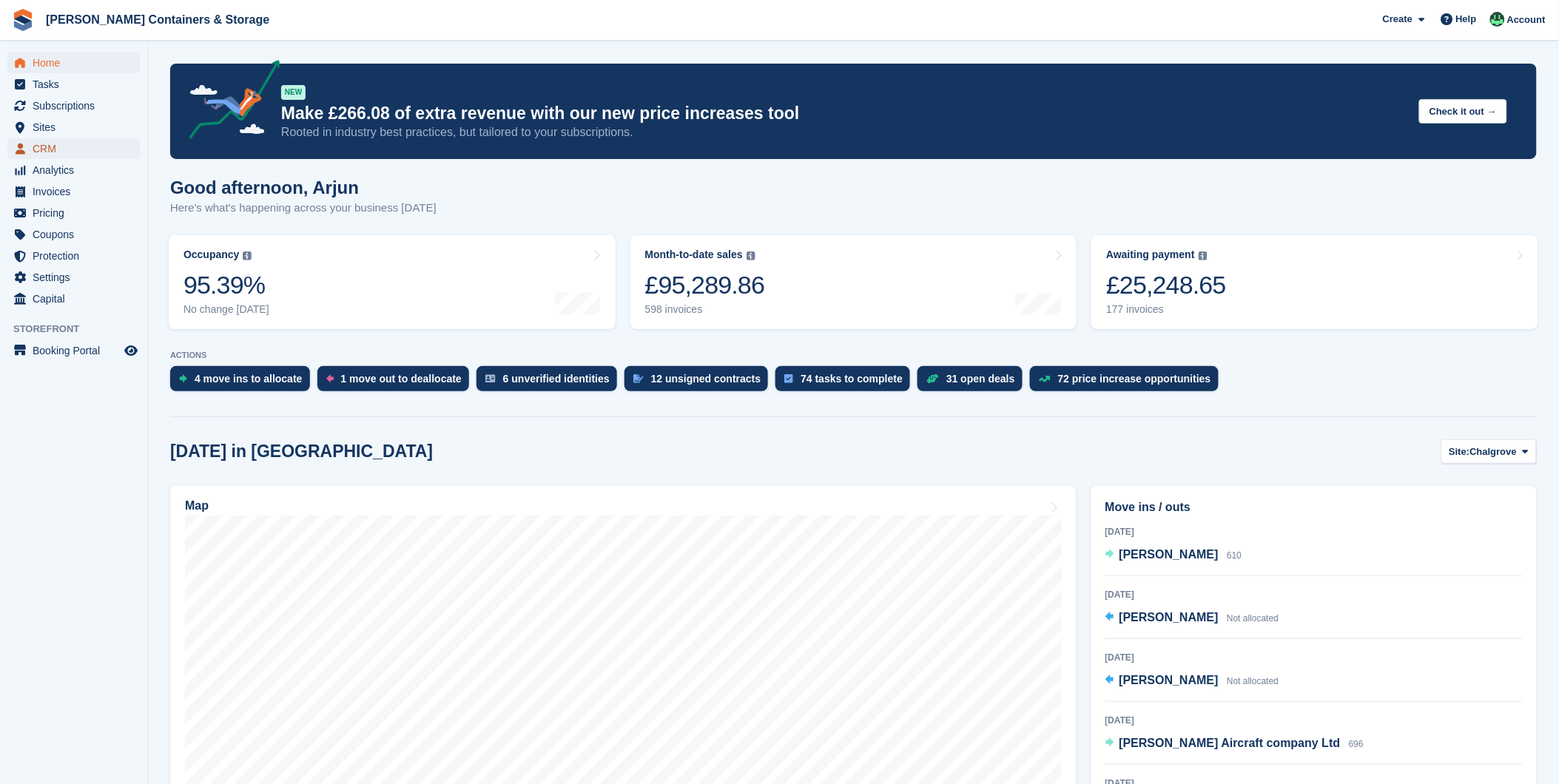
click at [32, 149] on span "CRM" at bounding box center [76, 148] width 89 height 20
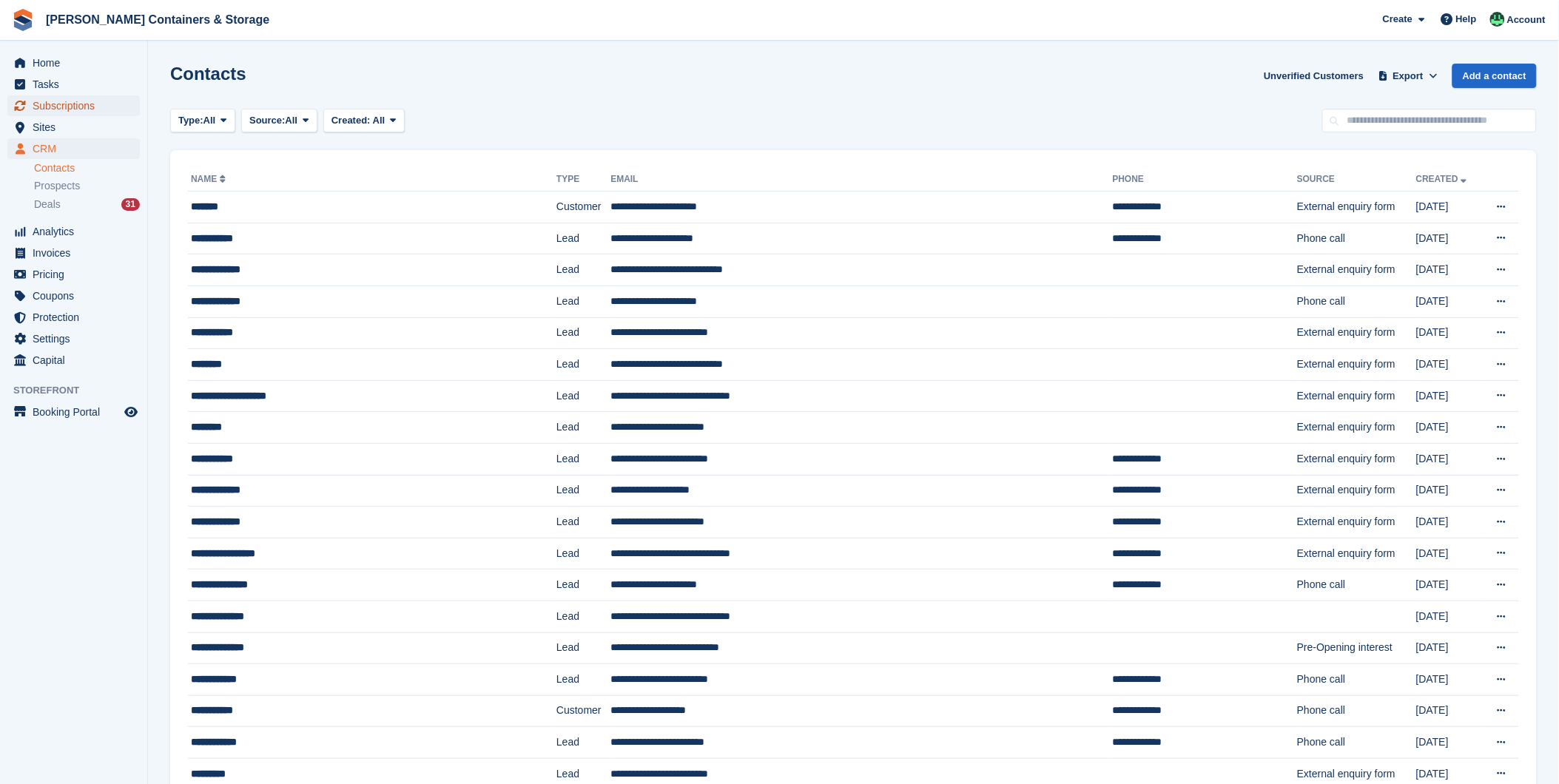
click at [42, 107] on span "Subscriptions" at bounding box center [76, 105] width 89 height 20
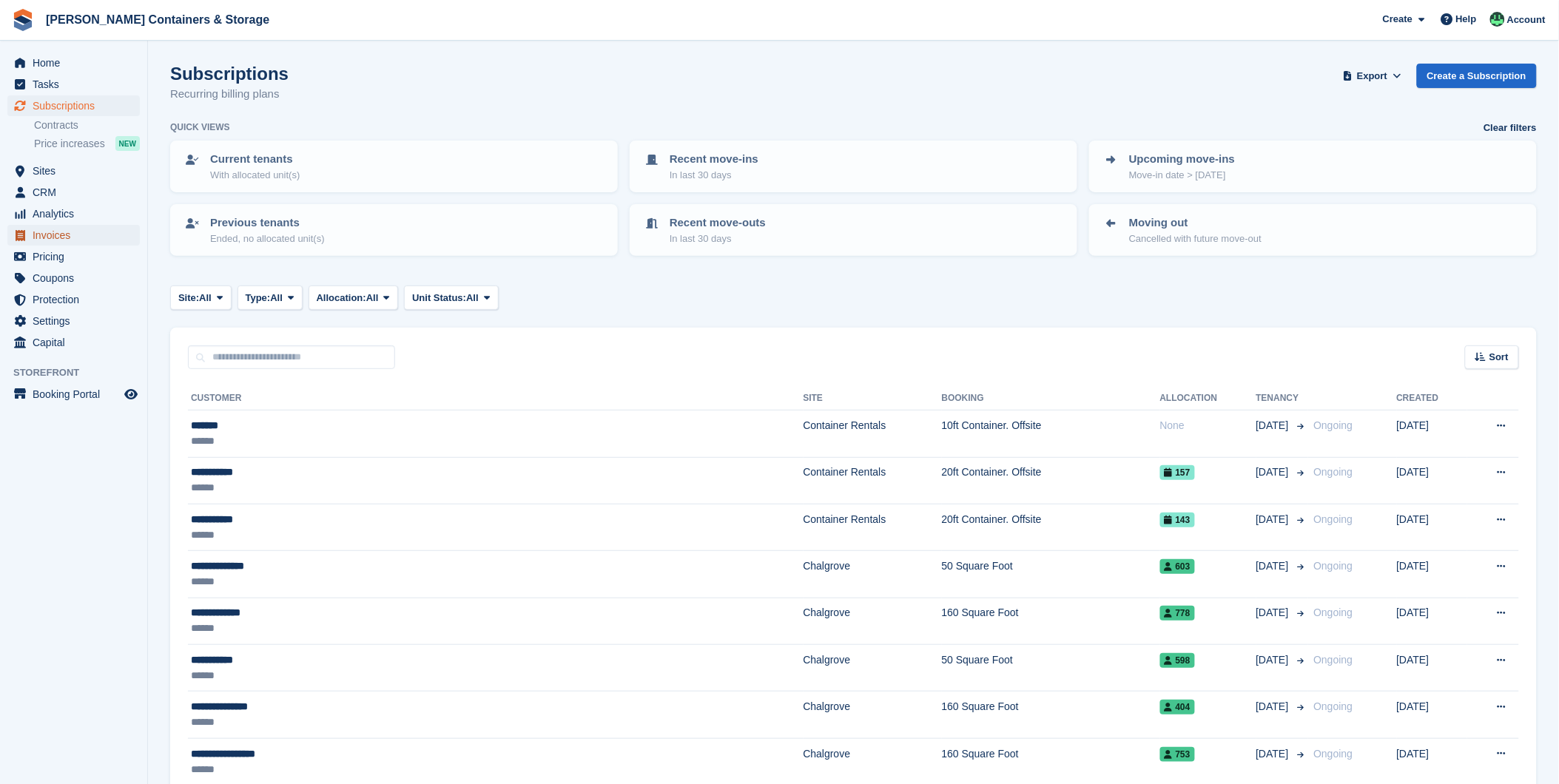
click at [43, 225] on span "Invoices" at bounding box center [76, 235] width 89 height 20
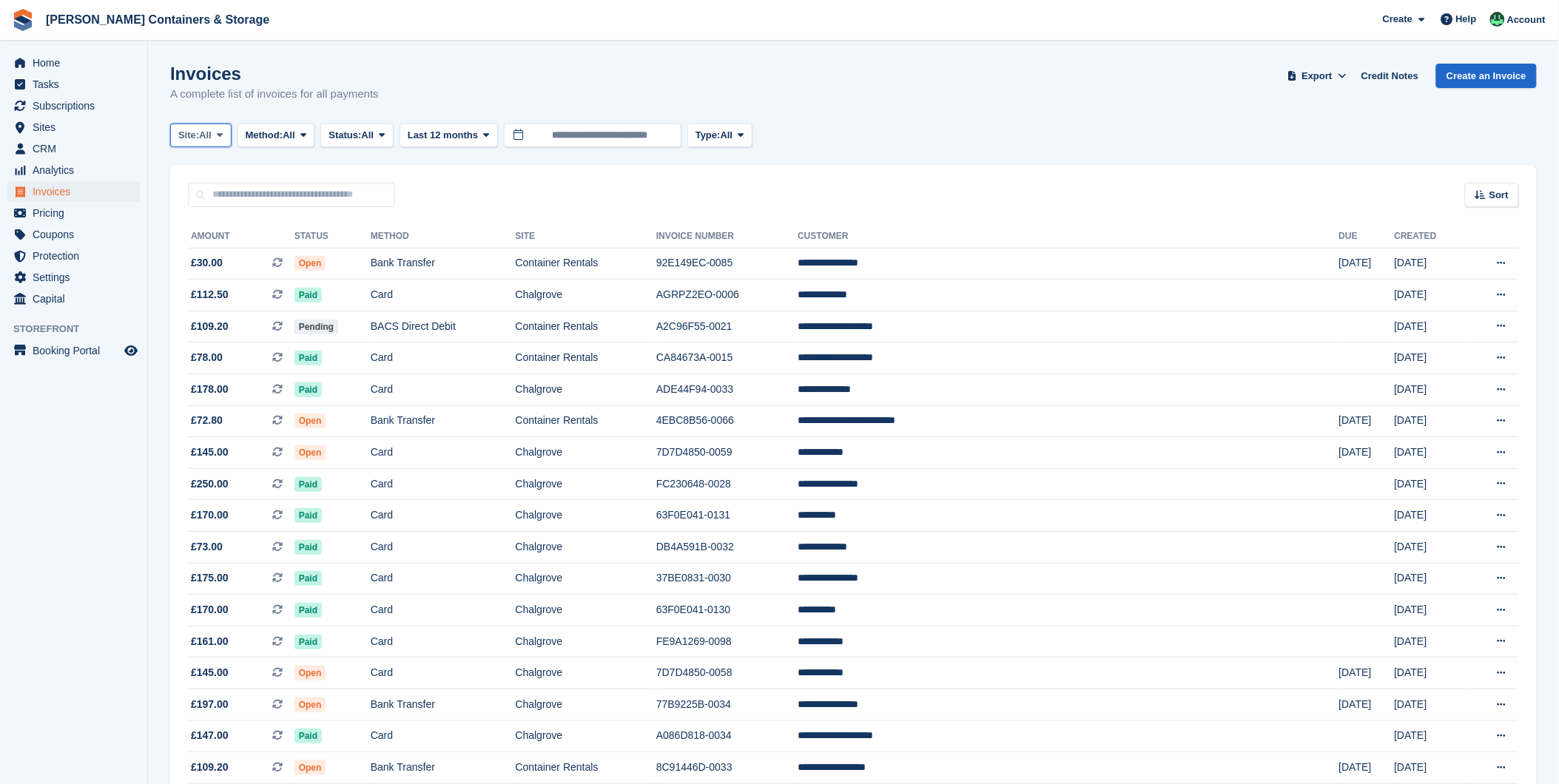
click at [219, 135] on icon at bounding box center [219, 134] width 6 height 9
click at [205, 204] on link "Chalgrove" at bounding box center [241, 196] width 129 height 26
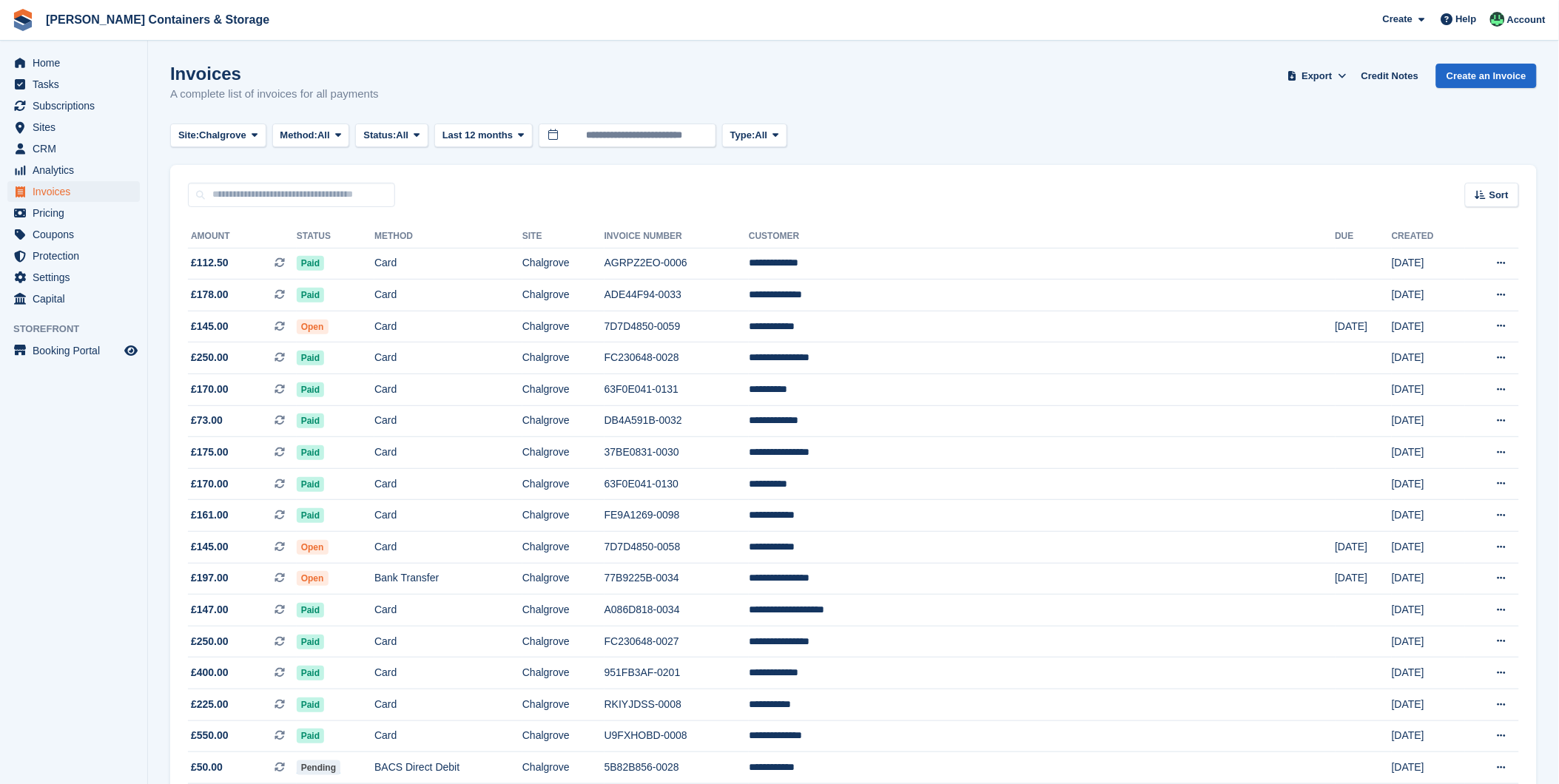
click at [291, 138] on span "Method:" at bounding box center [299, 135] width 37 height 14
click at [297, 270] on link "Debit/Credit Card" at bounding box center [344, 276] width 129 height 26
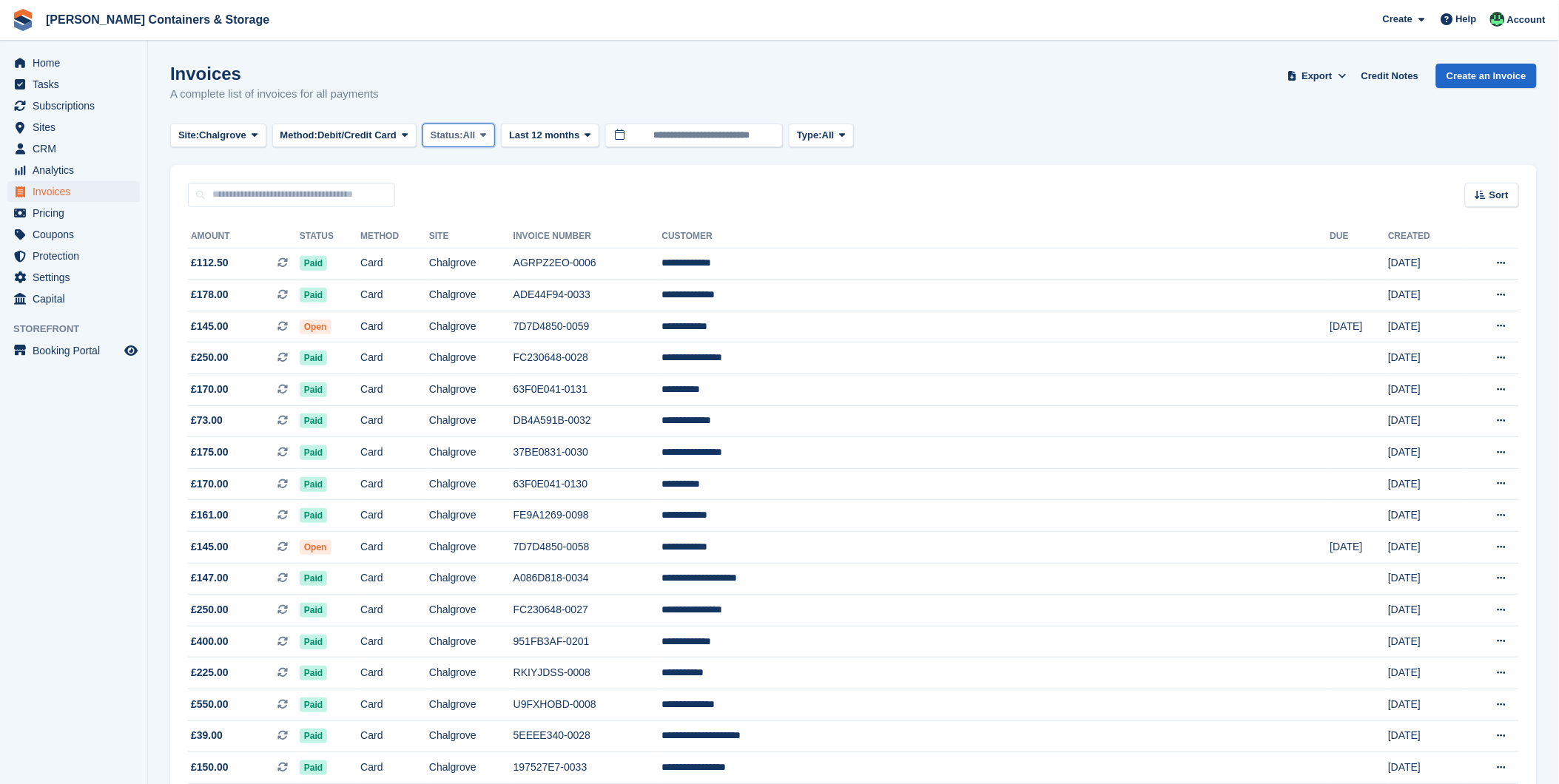
click at [484, 134] on icon at bounding box center [484, 134] width 6 height 9
click at [472, 247] on link "Open" at bounding box center [494, 249] width 129 height 26
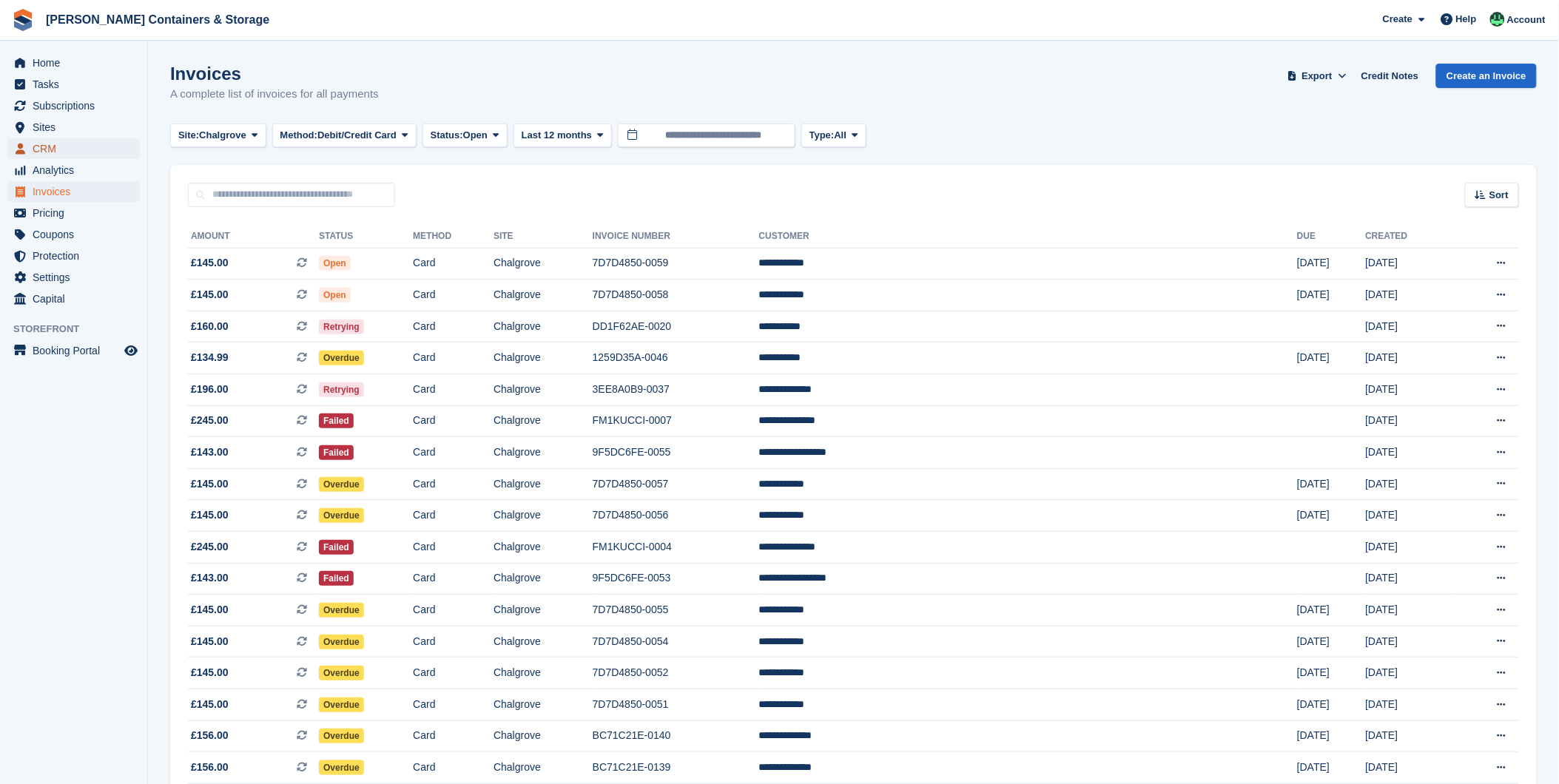
click at [42, 151] on span "CRM" at bounding box center [76, 148] width 89 height 20
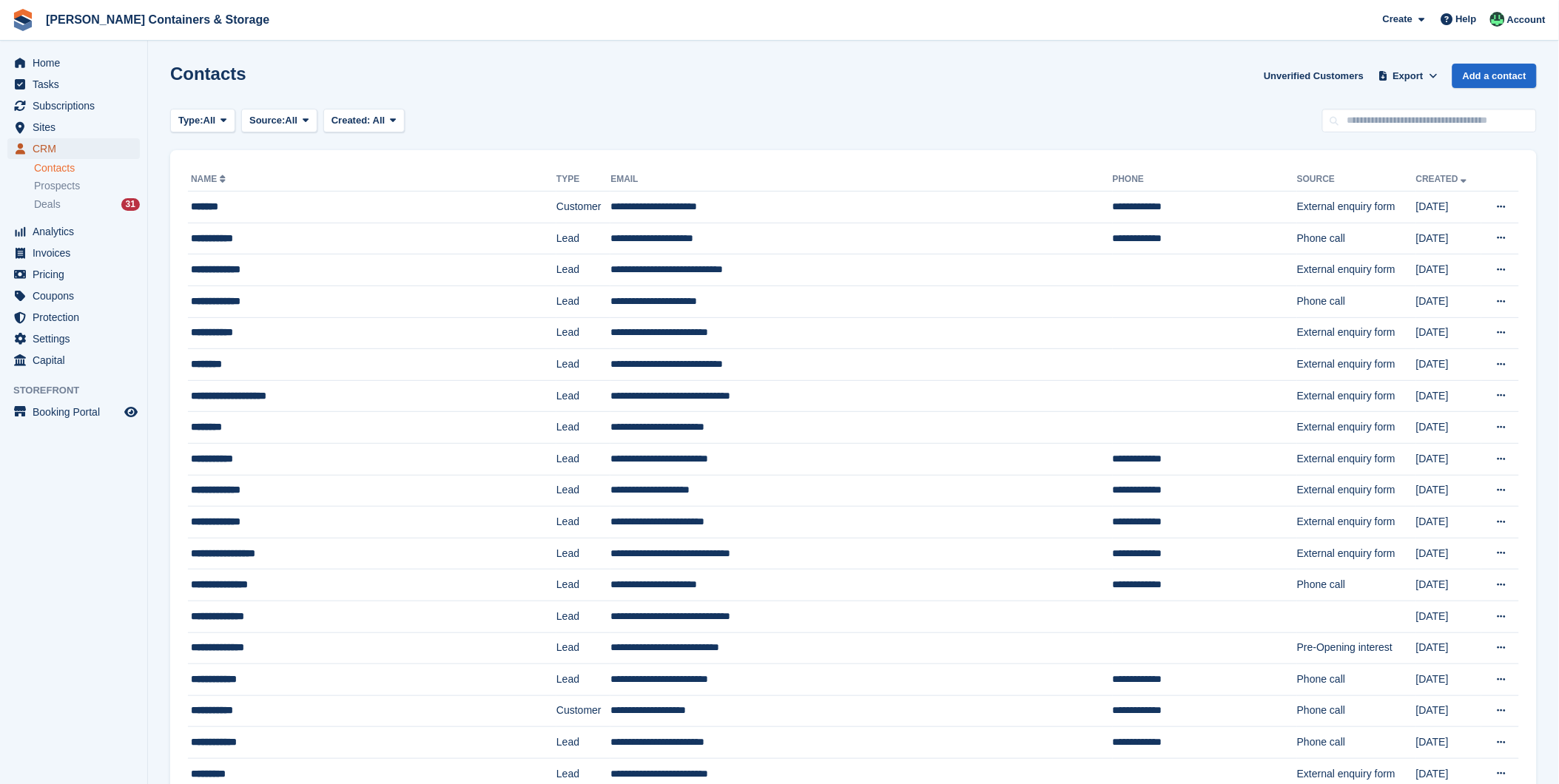
click at [44, 158] on span "CRM" at bounding box center [76, 148] width 89 height 20
click at [42, 146] on span "CRM" at bounding box center [76, 148] width 89 height 20
click at [1366, 123] on input "text" at bounding box center [1429, 120] width 215 height 25
type input "*******"
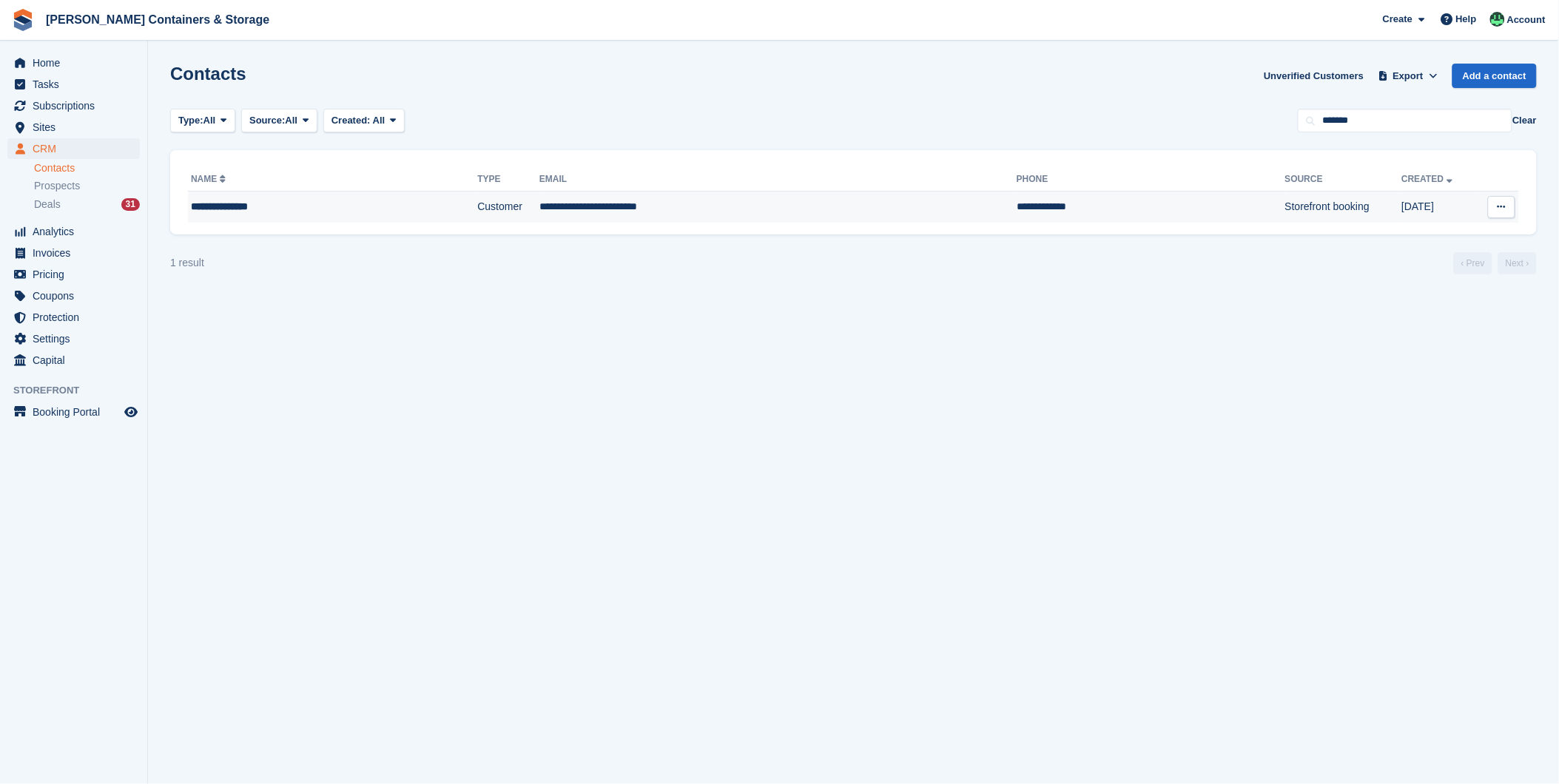
click at [311, 205] on div "**********" at bounding box center [294, 207] width 207 height 15
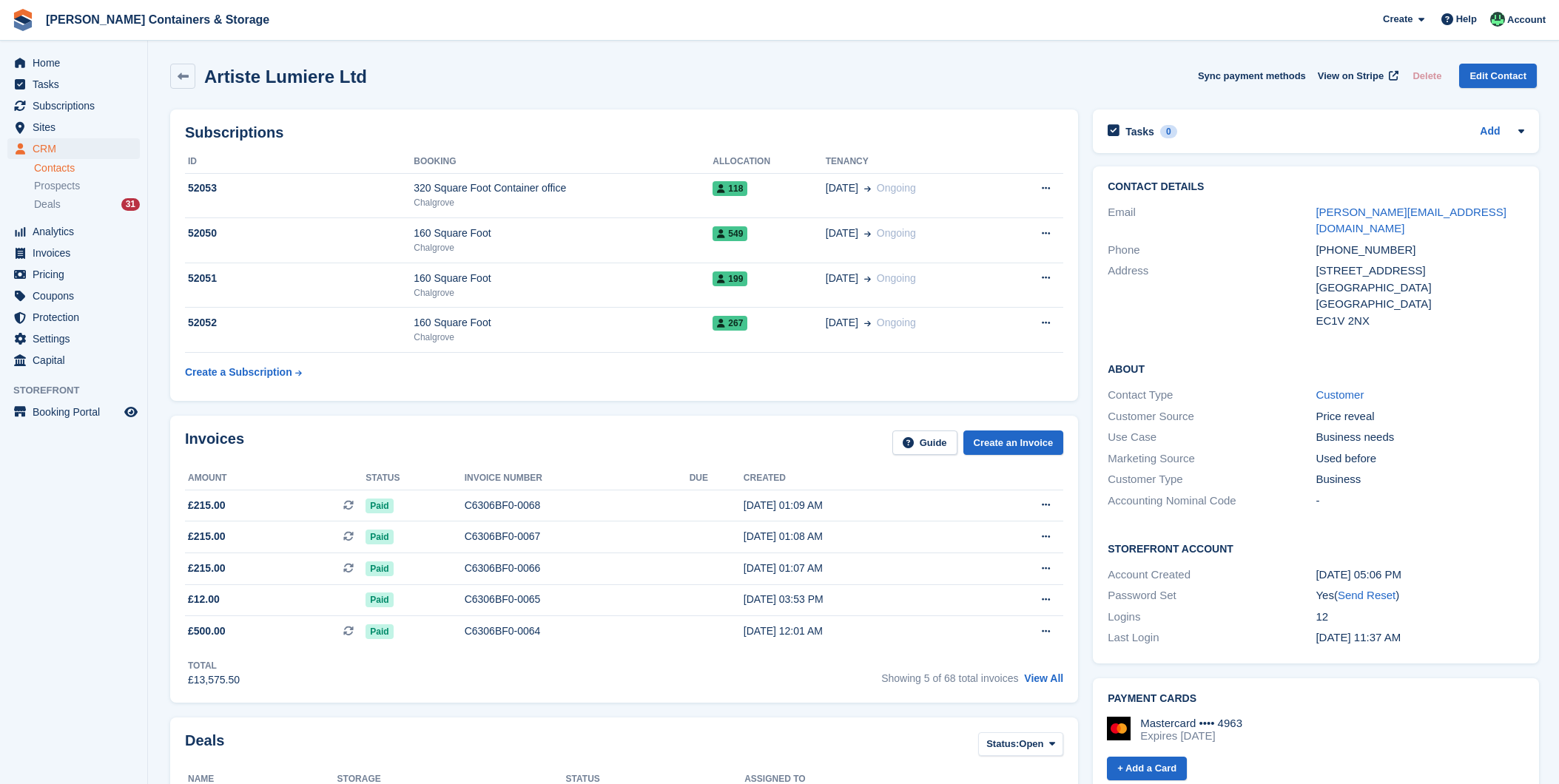
scroll to position [740, 0]
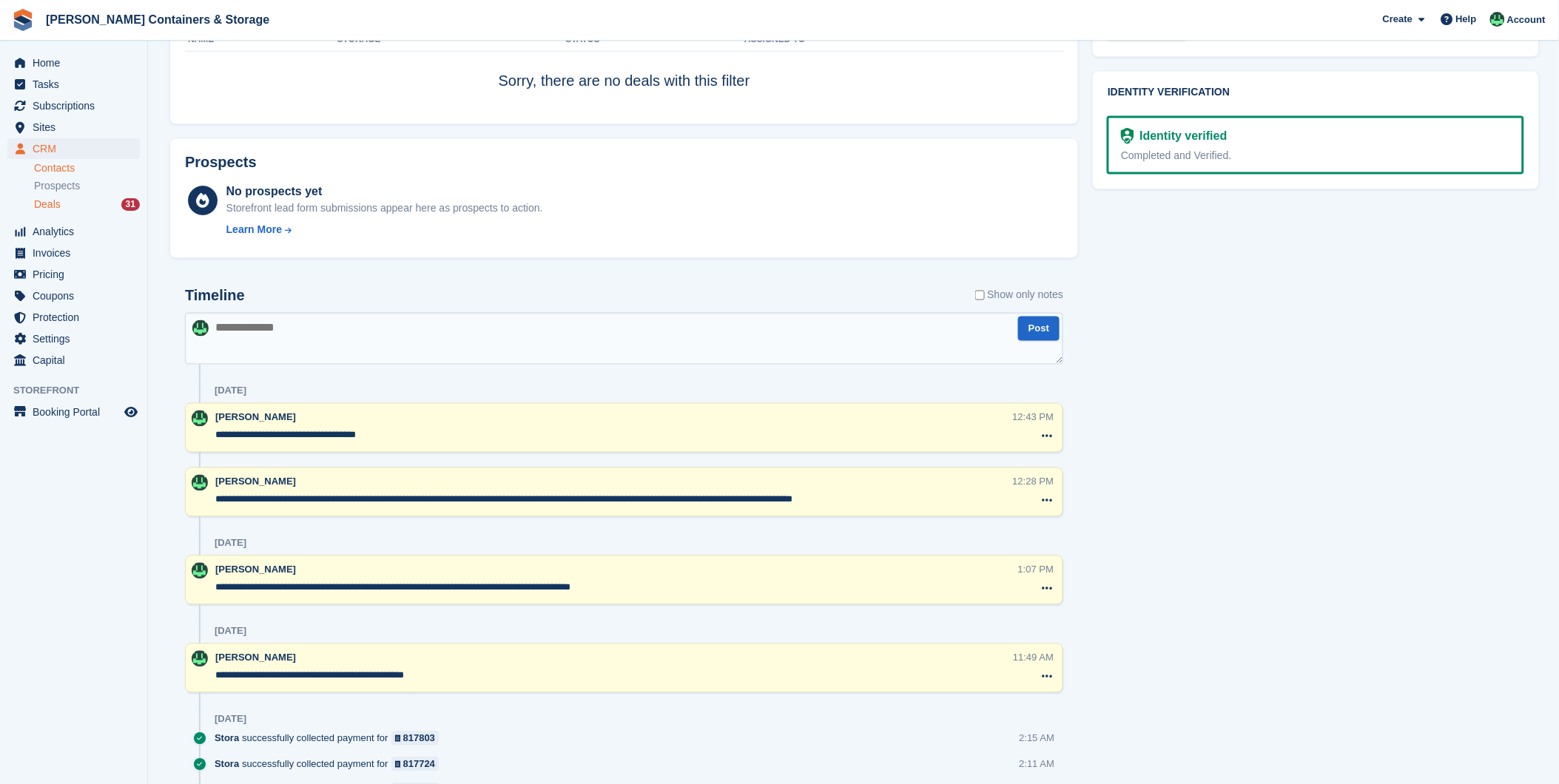
click at [102, 210] on div "Deals 31" at bounding box center [87, 204] width 106 height 14
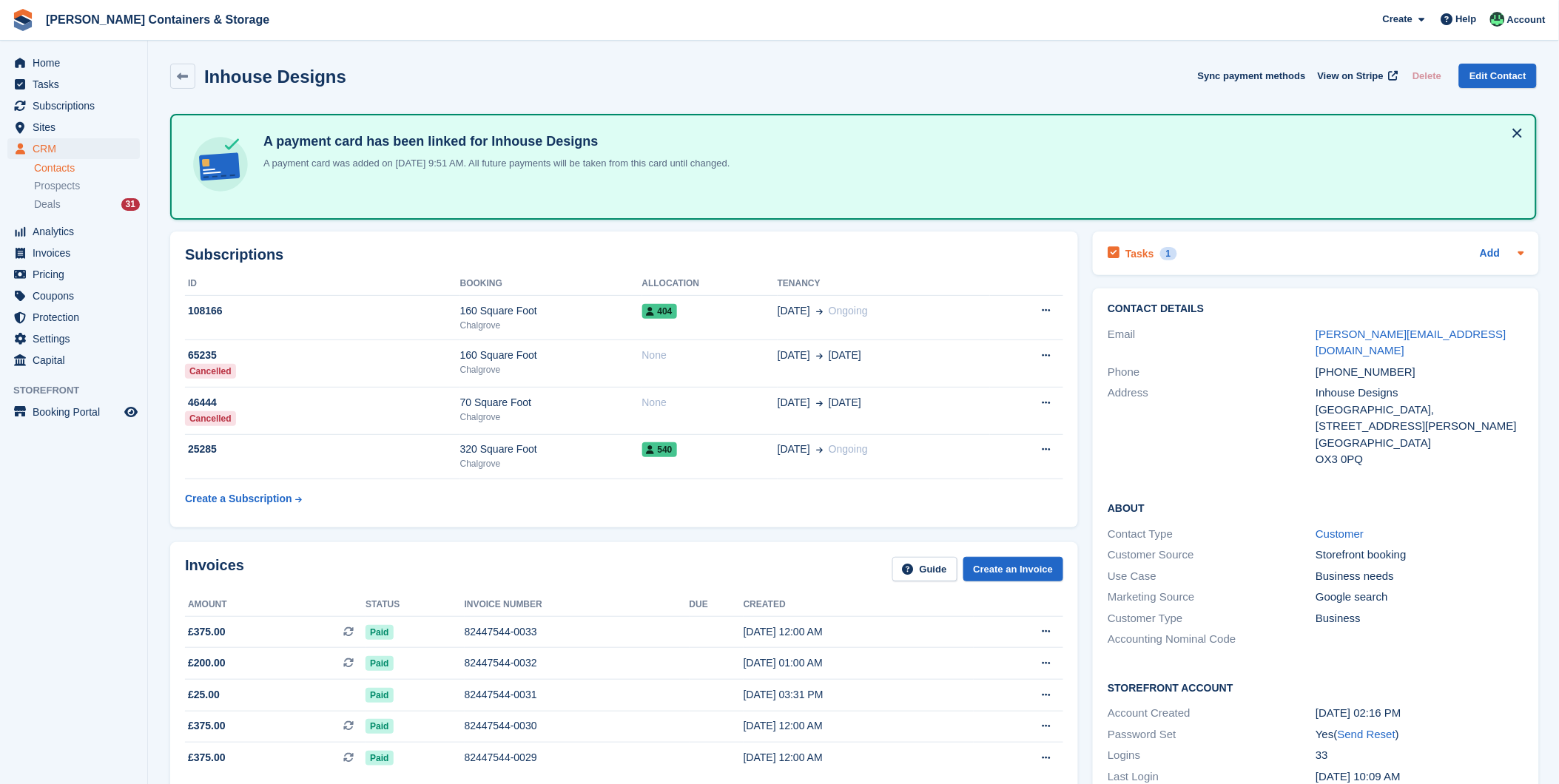
click at [1163, 251] on div "1" at bounding box center [1169, 254] width 17 height 14
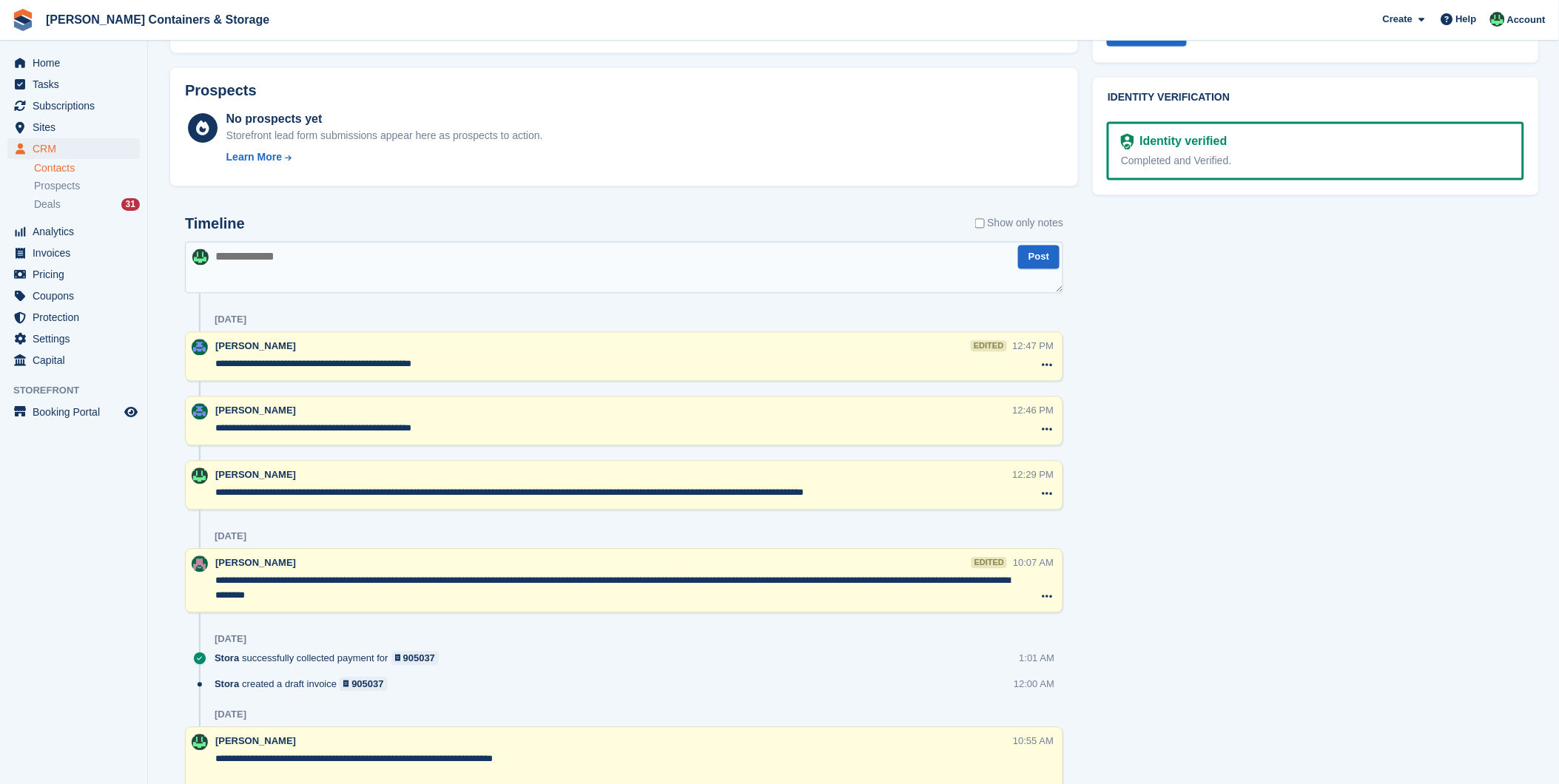
scroll to position [904, 0]
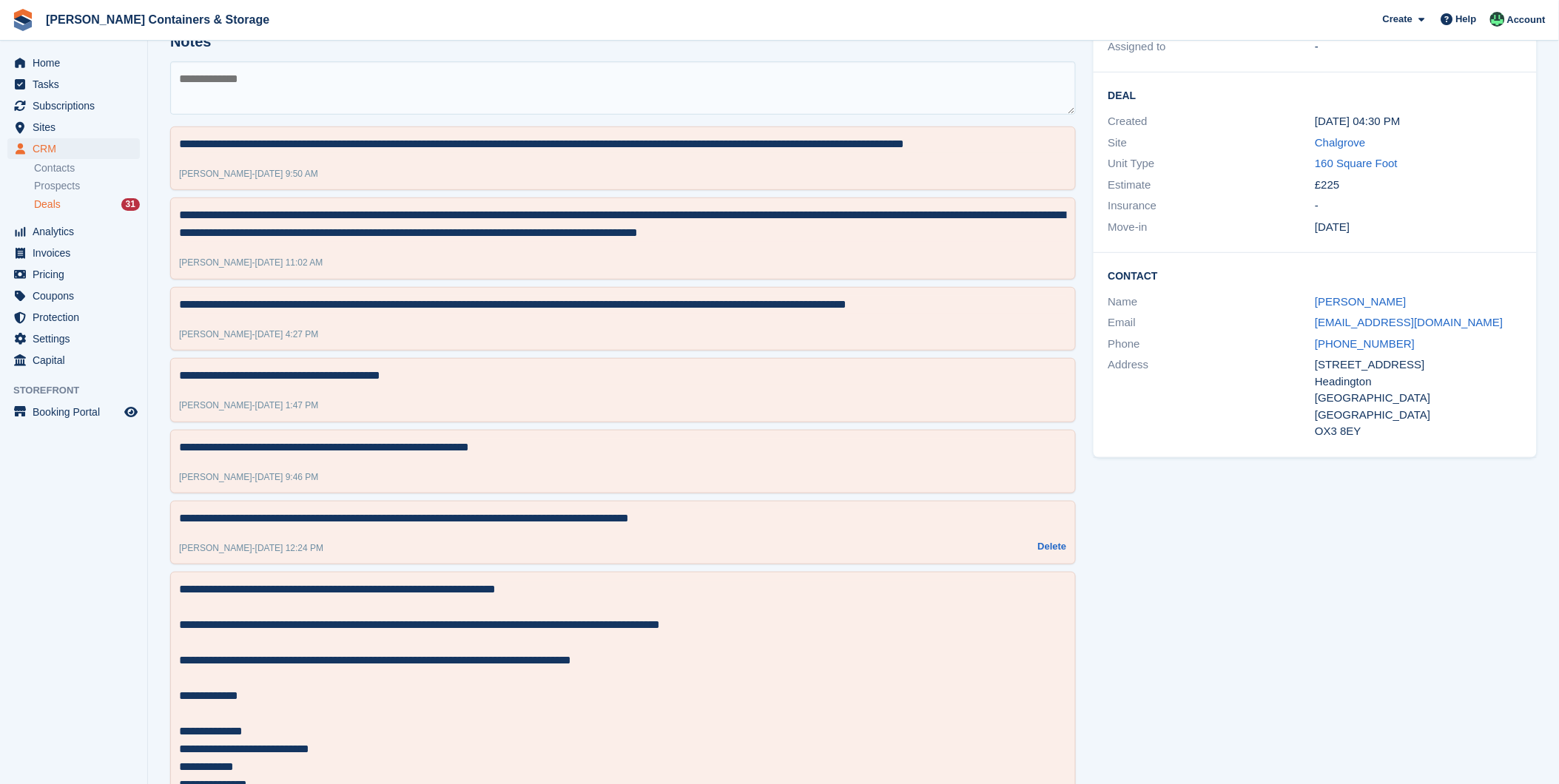
scroll to position [246, 0]
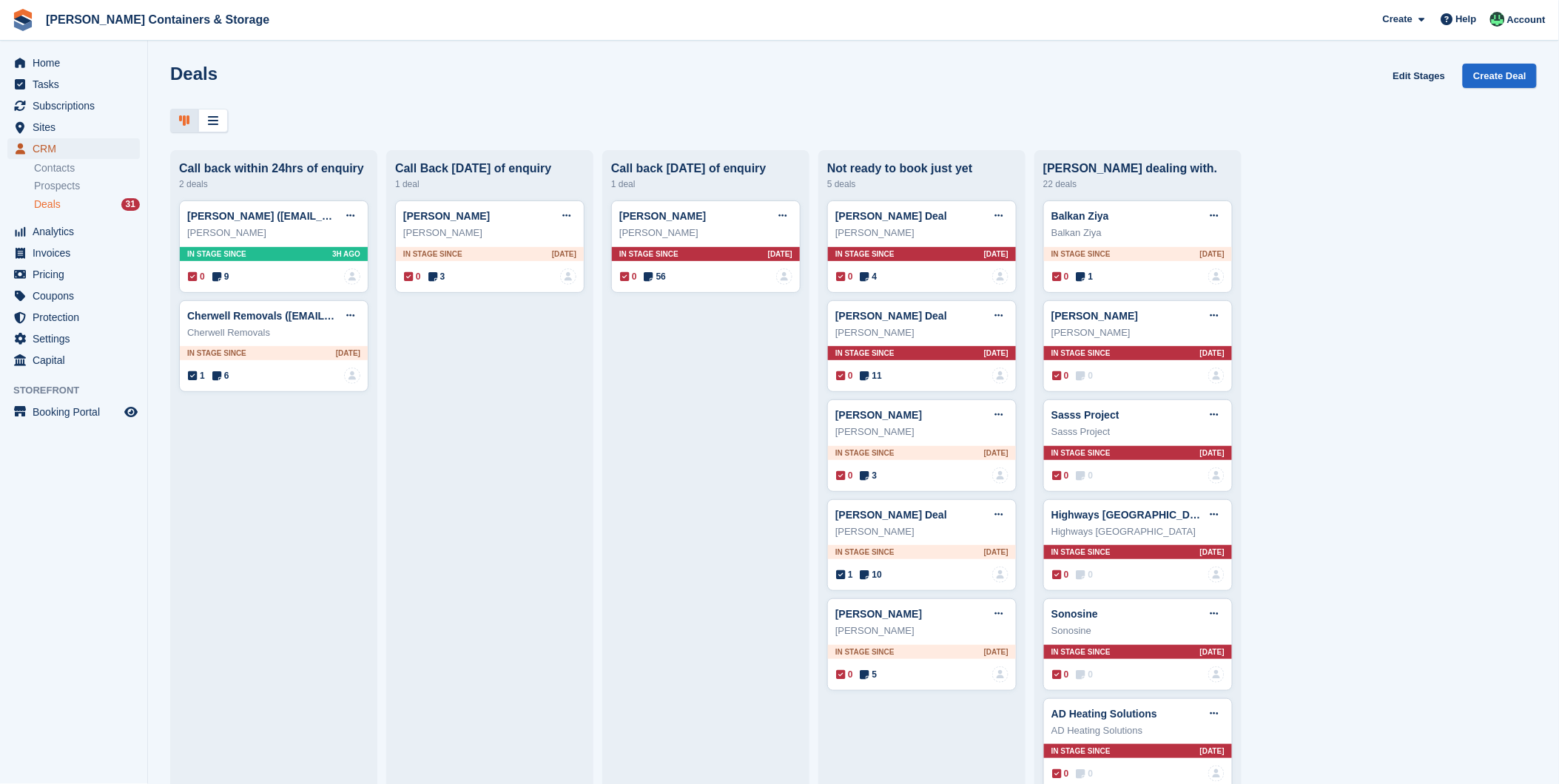
click at [47, 143] on span "CRM" at bounding box center [76, 148] width 89 height 20
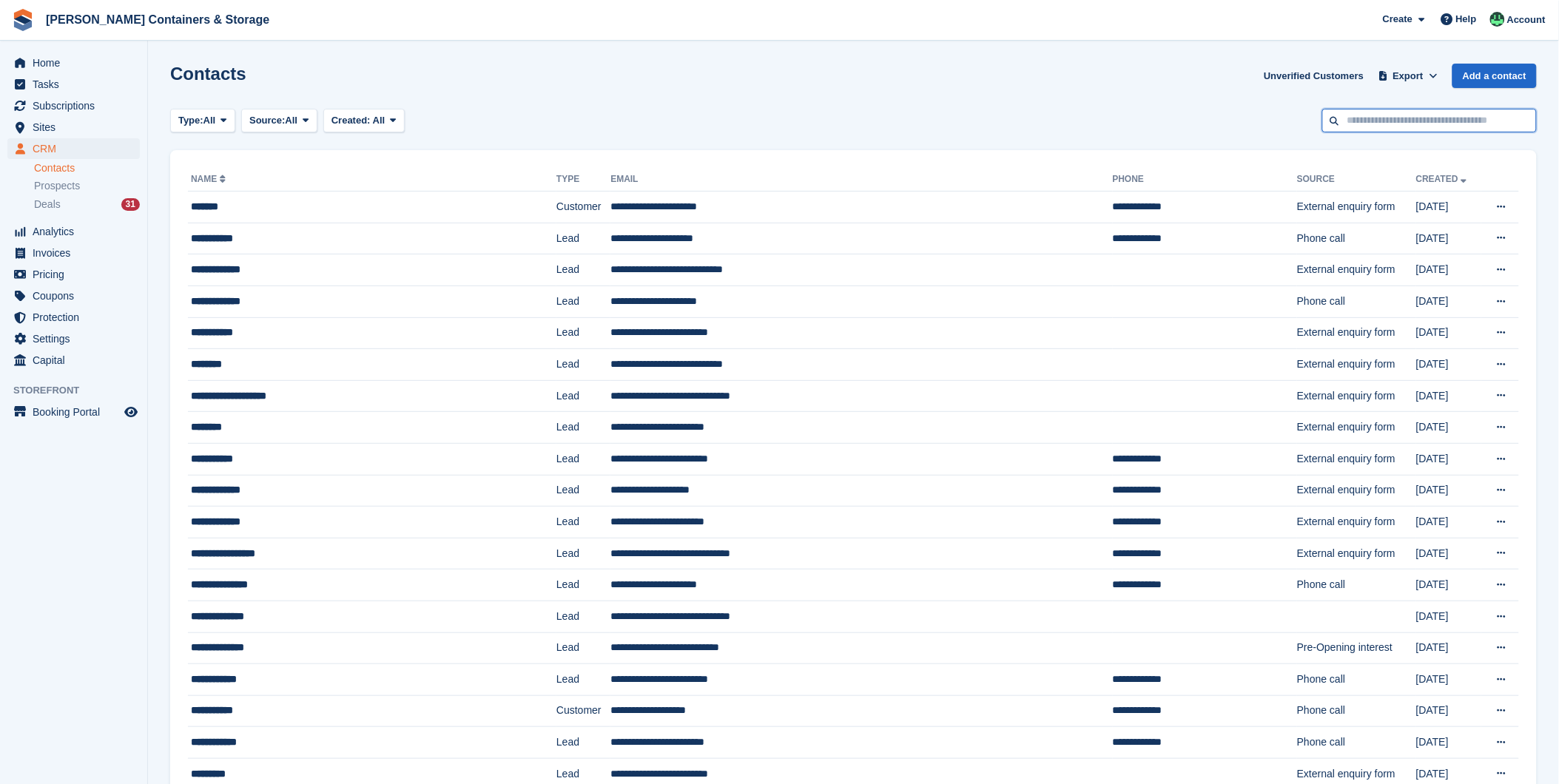
click at [1410, 123] on input "text" at bounding box center [1429, 120] width 215 height 25
type input "*"
drag, startPoint x: 1399, startPoint y: 128, endPoint x: 1327, endPoint y: 130, distance: 72.0
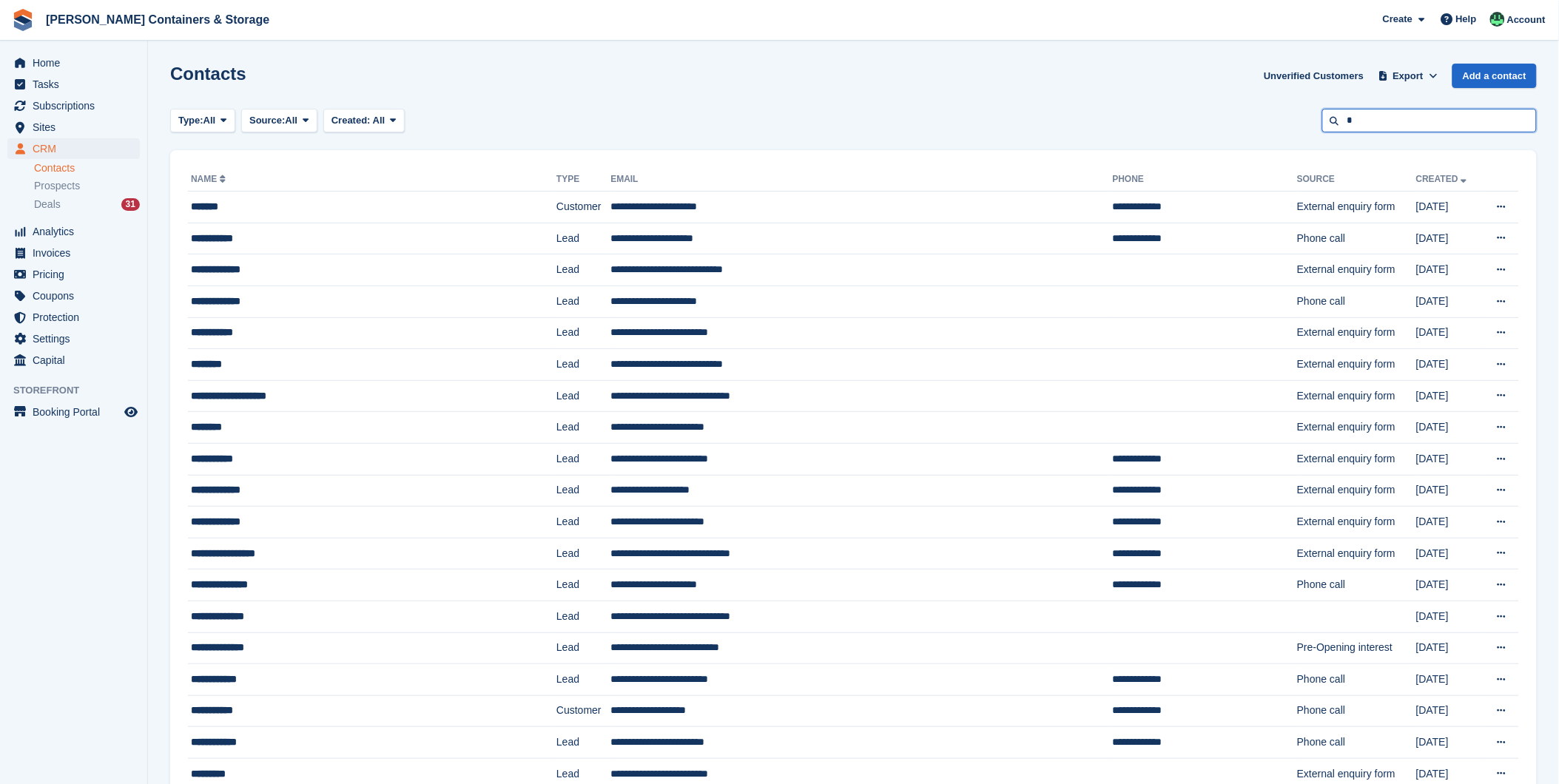
click at [1327, 130] on input "*" at bounding box center [1429, 120] width 215 height 25
click at [54, 208] on span "Deals" at bounding box center [47, 204] width 26 height 14
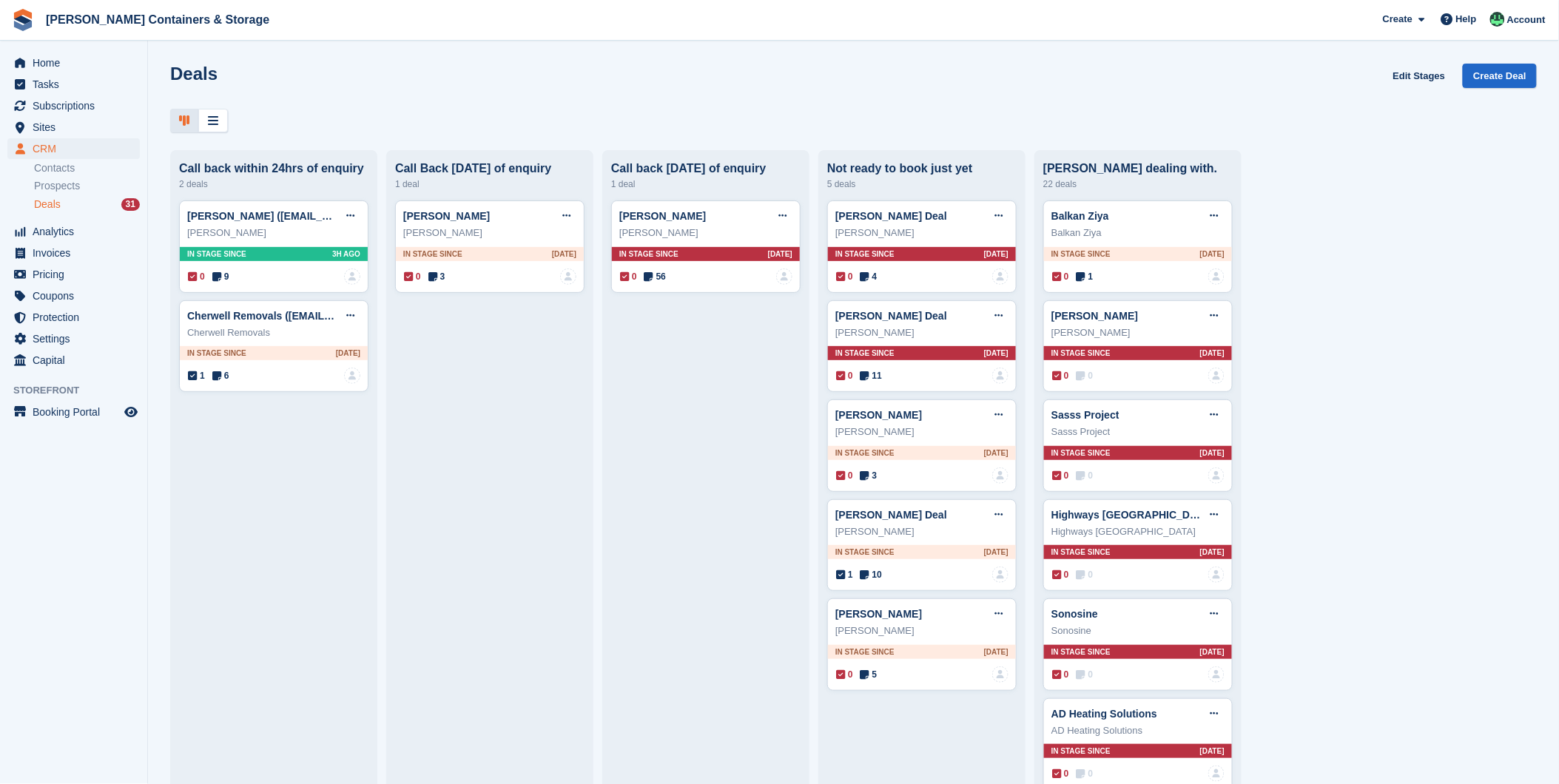
click at [76, 207] on div "Deals 31" at bounding box center [87, 204] width 106 height 14
click at [68, 115] on span "Subscriptions" at bounding box center [76, 105] width 89 height 20
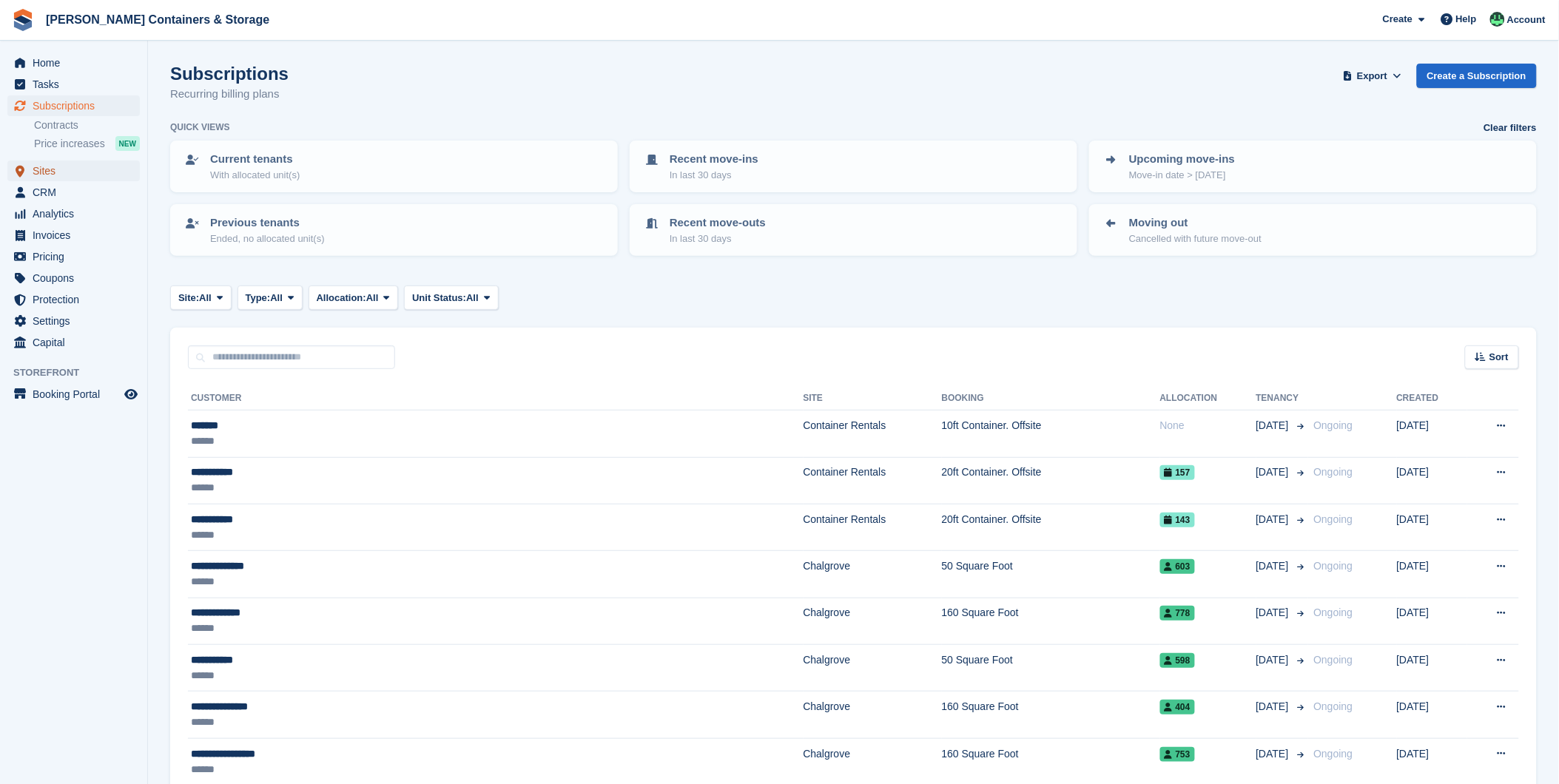
click at [37, 174] on span "Sites" at bounding box center [76, 171] width 89 height 20
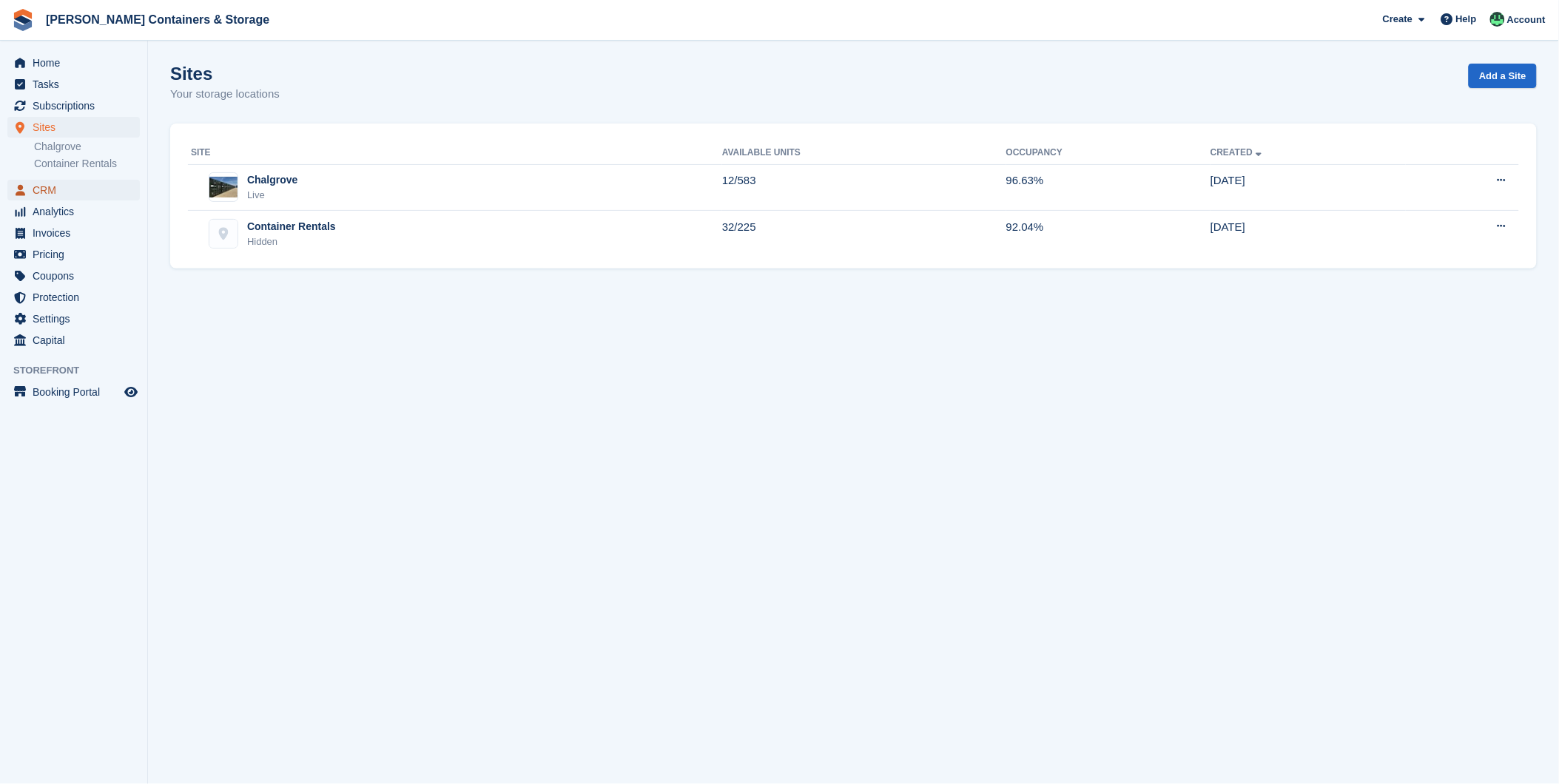
click at [35, 182] on span "CRM" at bounding box center [76, 190] width 89 height 20
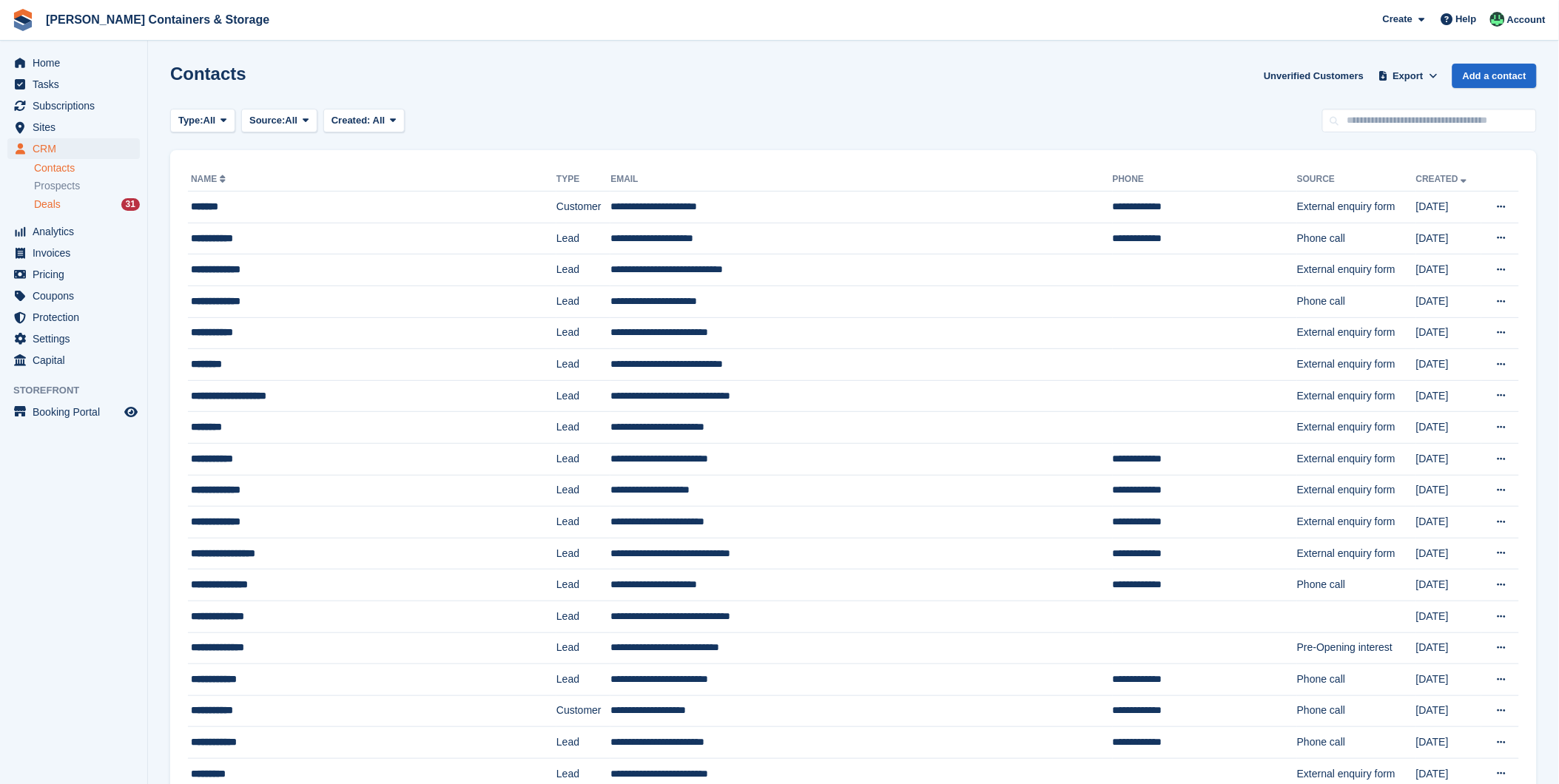
click at [124, 208] on div "31" at bounding box center [131, 204] width 19 height 13
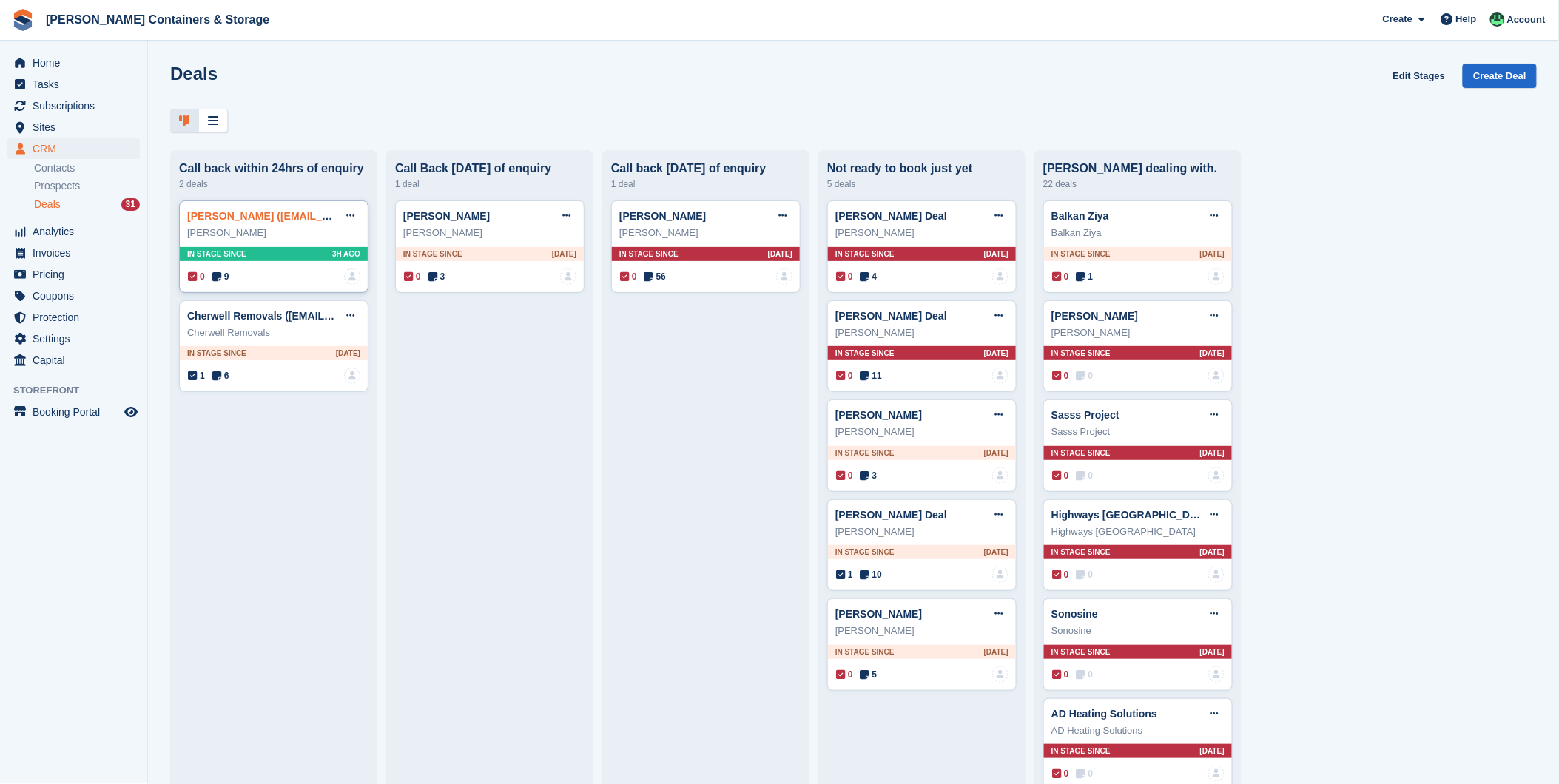
click at [285, 217] on link "Sammi Morland (sammimorland@bc-solutions.co.uk) Deal" at bounding box center [339, 216] width 302 height 12
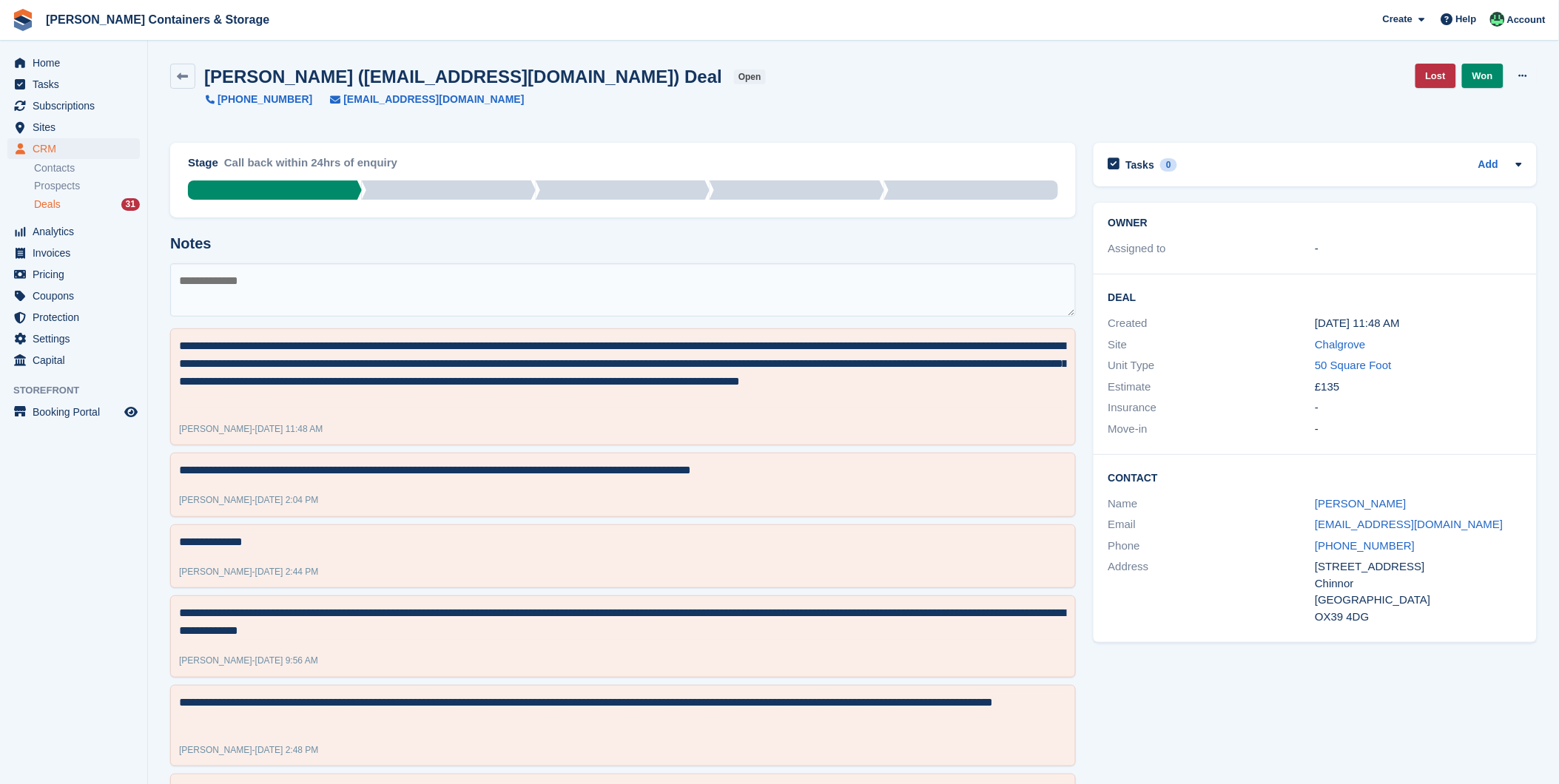
click at [239, 272] on textarea at bounding box center [623, 289] width 906 height 53
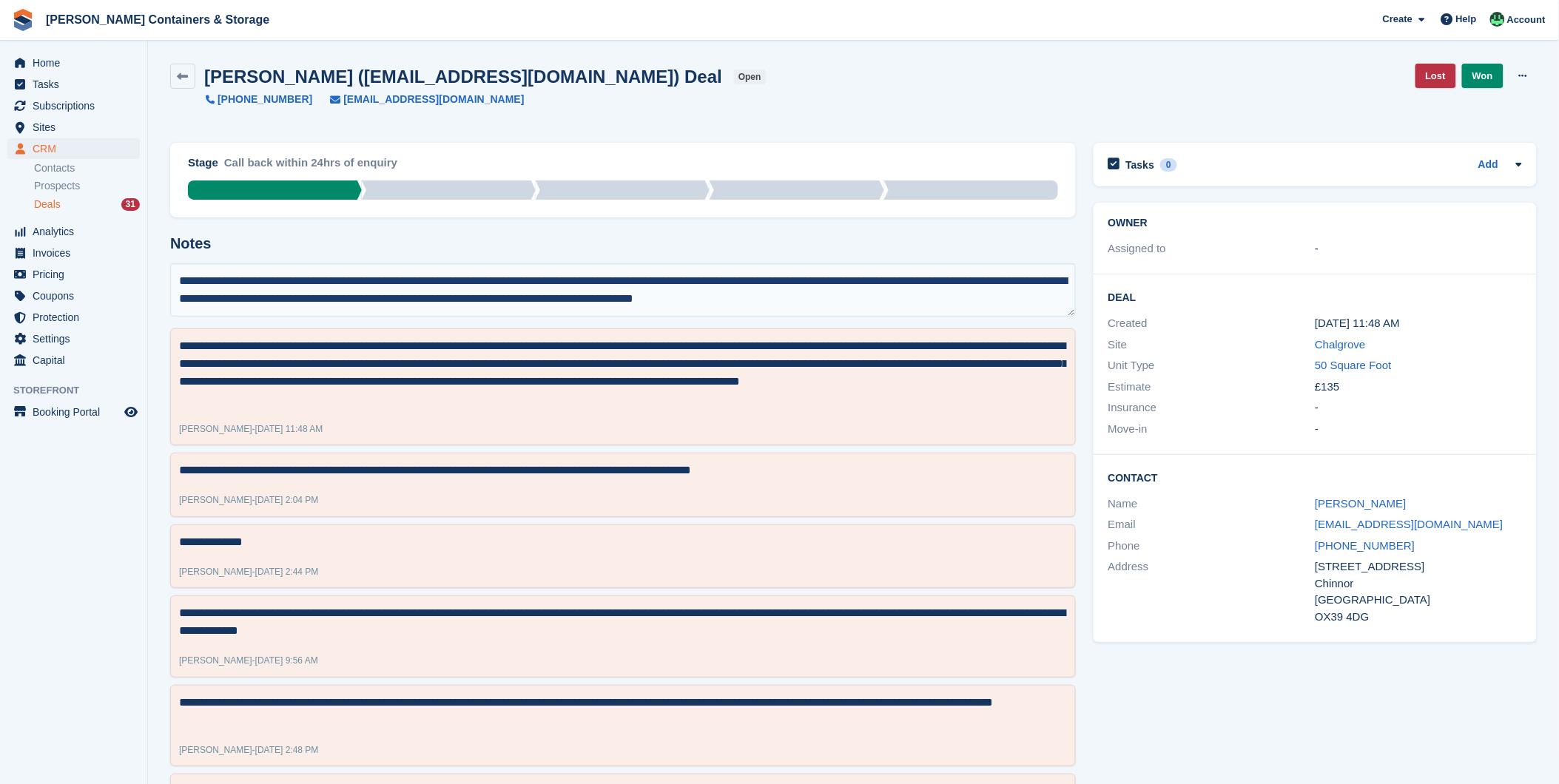
type textarea "**********"
